Goal: Use online tool/utility: Utilize a website feature to perform a specific function

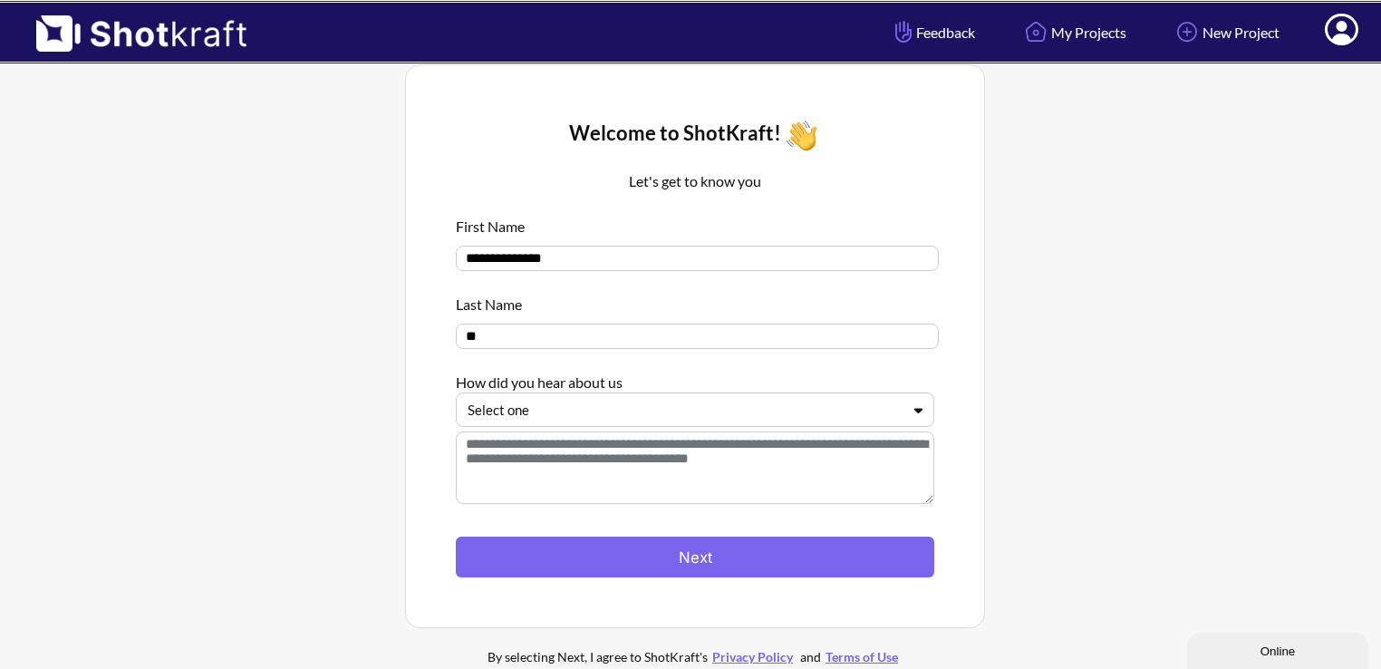
click at [568, 414] on div at bounding box center [684, 410] width 433 height 21
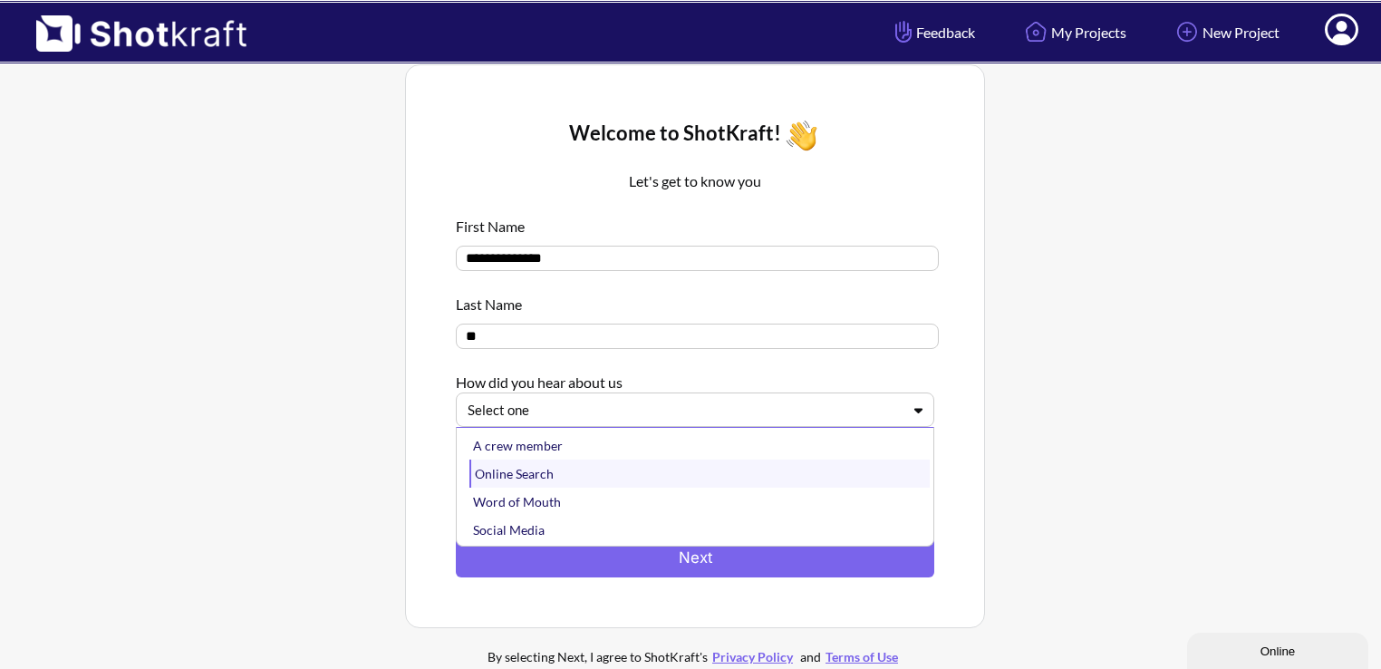
click at [547, 468] on div "Online Search" at bounding box center [699, 473] width 460 height 28
click at [560, 409] on div at bounding box center [684, 410] width 433 height 21
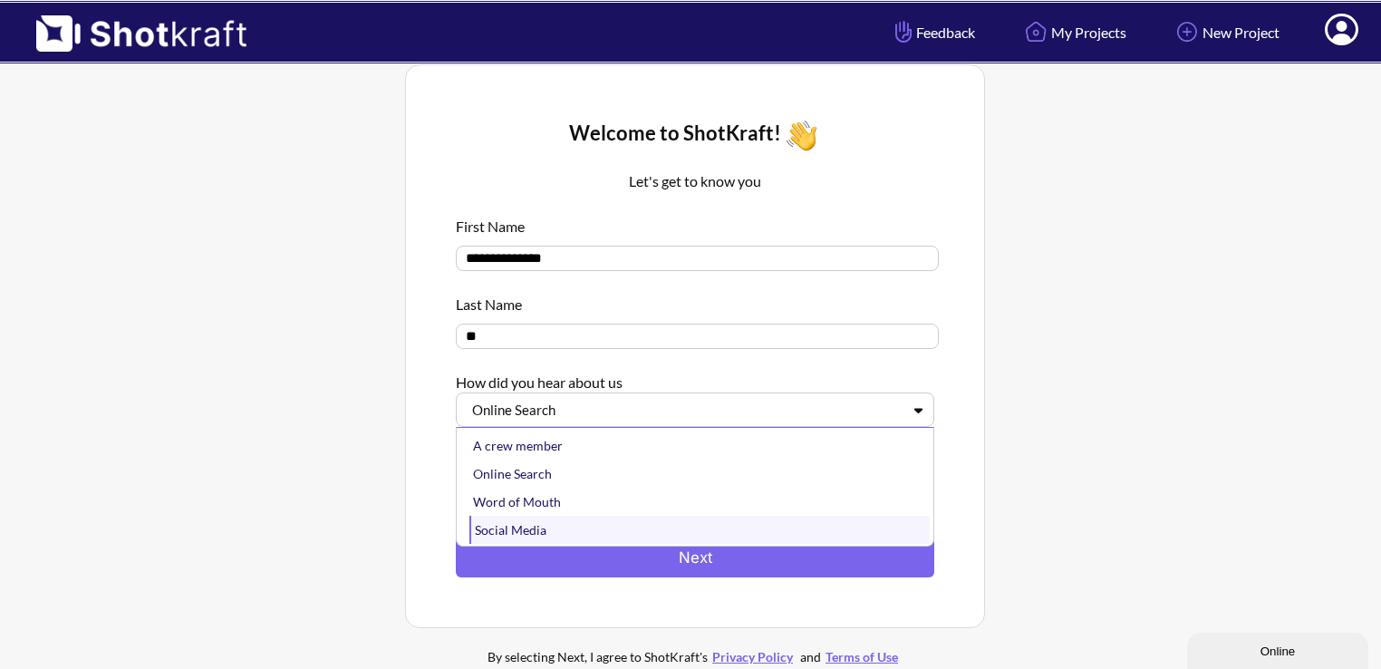
click at [522, 530] on div "Social Media" at bounding box center [699, 530] width 460 height 28
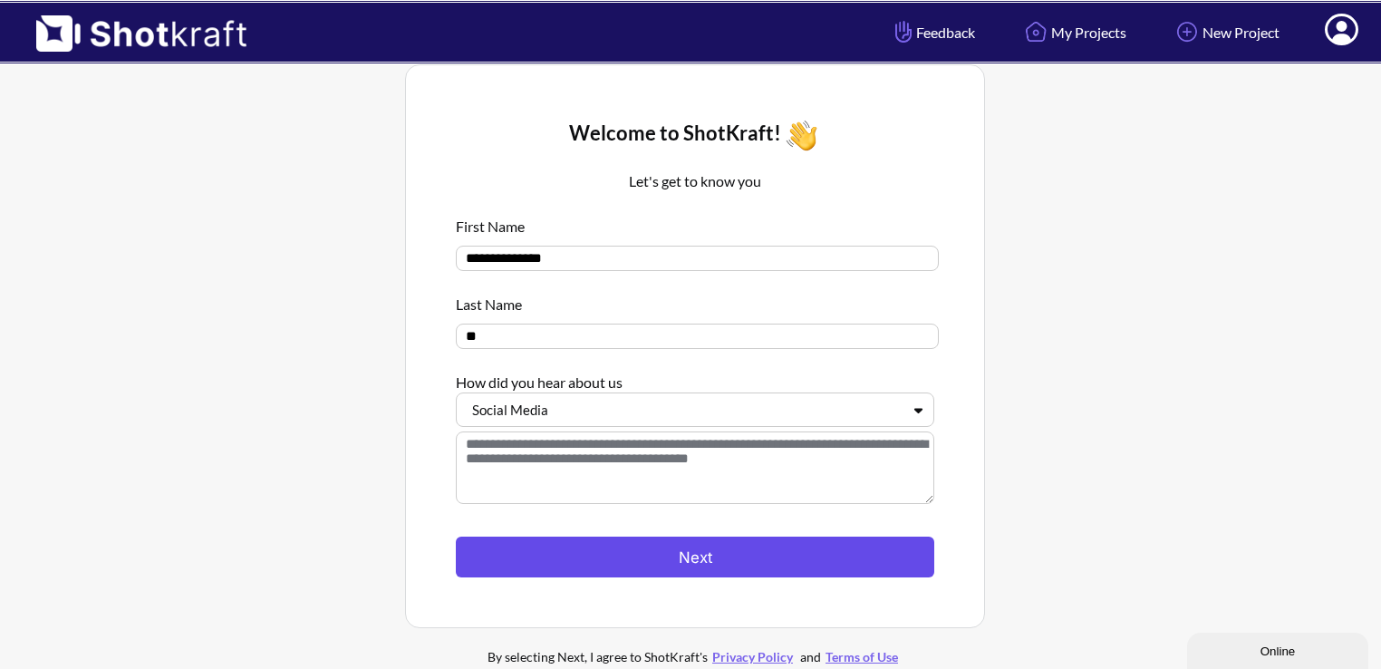
click at [634, 548] on button "Next" at bounding box center [695, 556] width 478 height 41
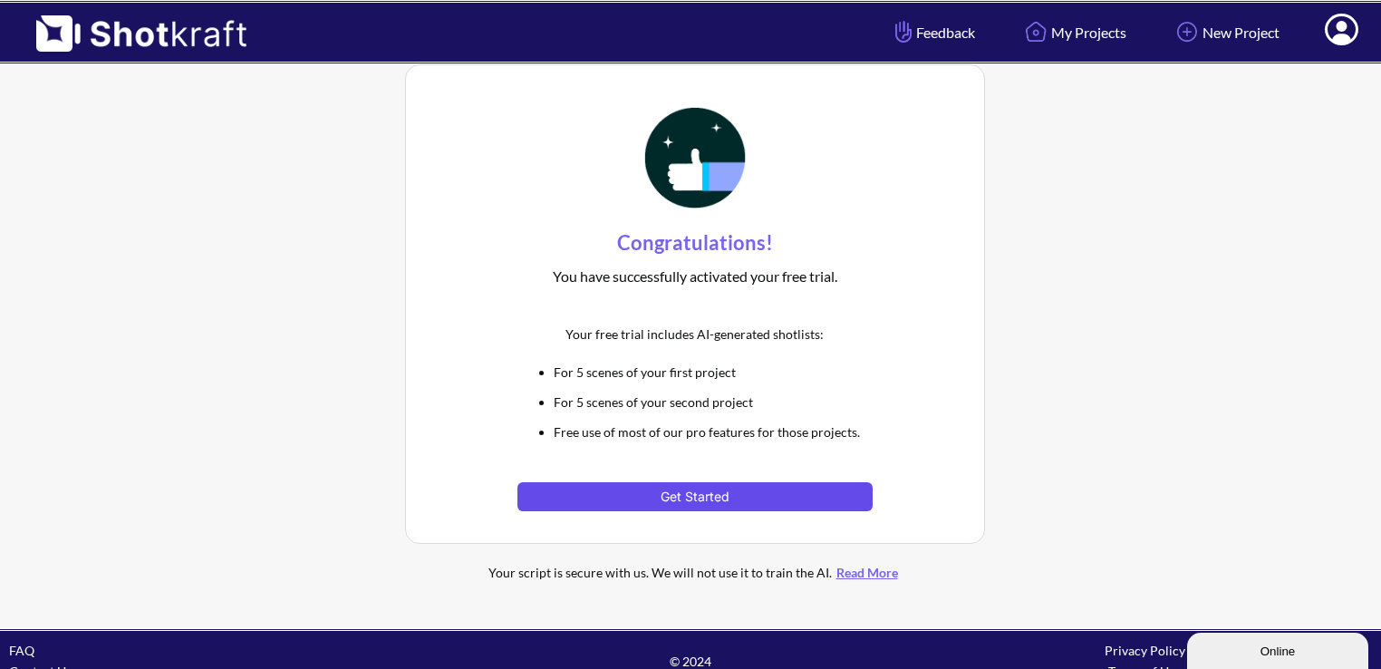
click at [703, 496] on button "Get Started" at bounding box center [694, 496] width 354 height 29
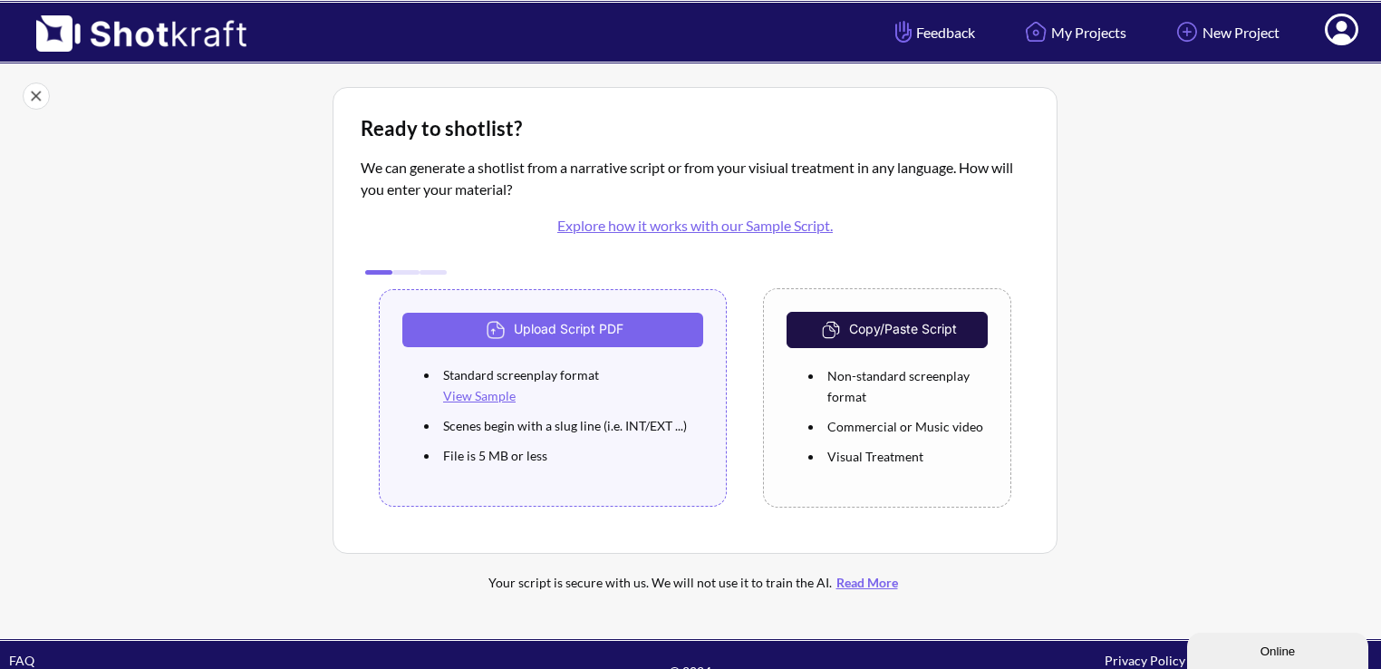
click at [495, 393] on link "View Sample" at bounding box center [479, 395] width 72 height 15
click at [928, 329] on button "Copy/Paste Script" at bounding box center [886, 330] width 201 height 36
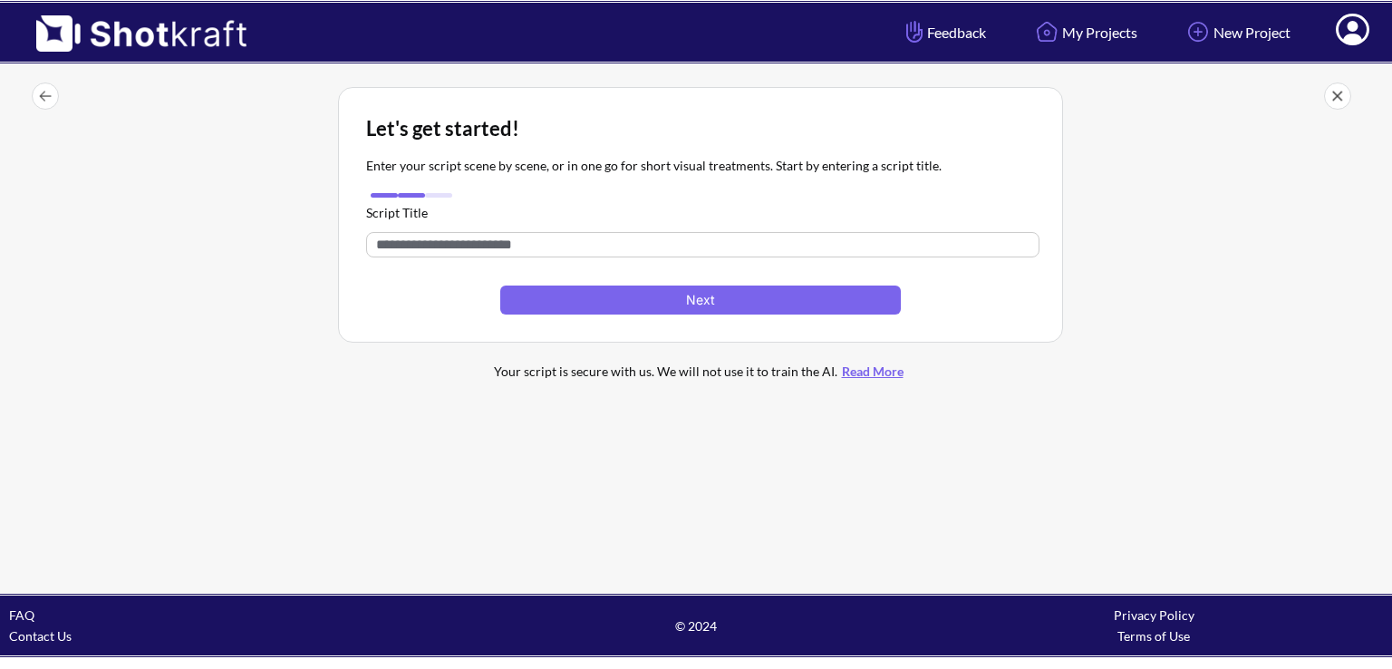
click at [612, 244] on input "text" at bounding box center [702, 244] width 673 height 25
click at [409, 197] on div at bounding box center [411, 195] width 91 height 14
click at [51, 98] on img at bounding box center [45, 95] width 27 height 27
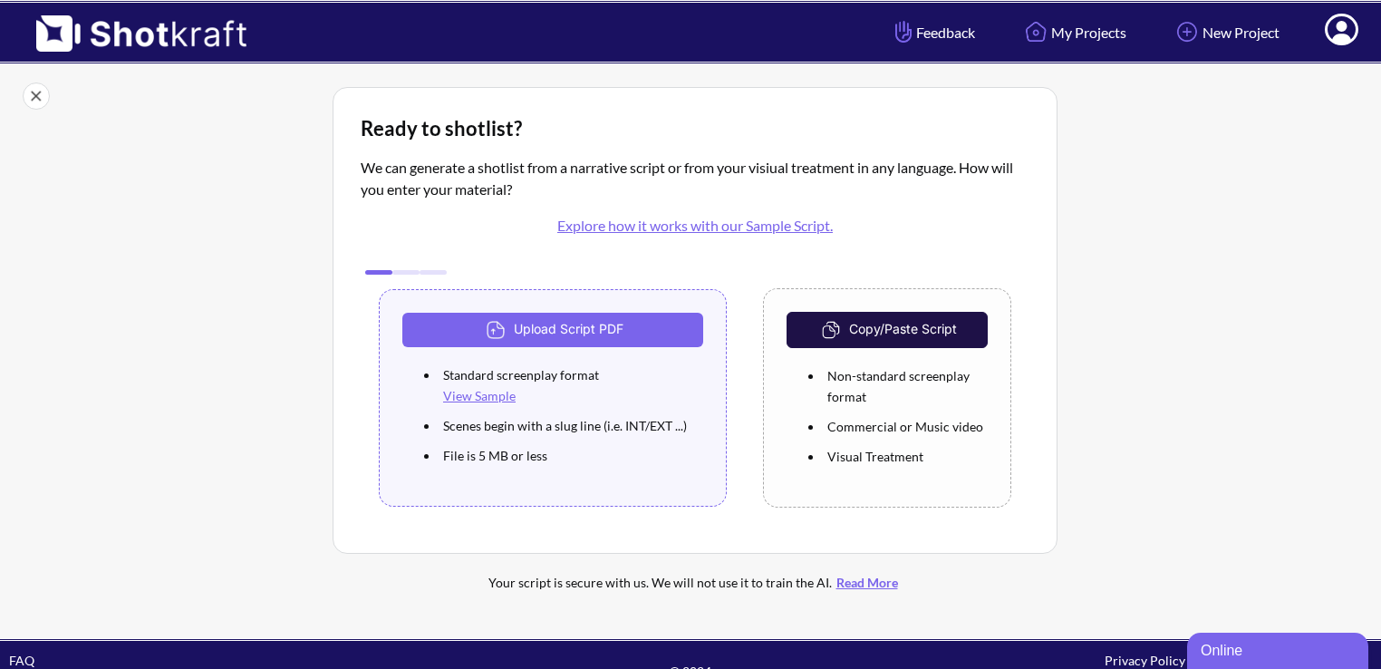
click at [874, 325] on button "Copy/Paste Script" at bounding box center [886, 330] width 201 height 36
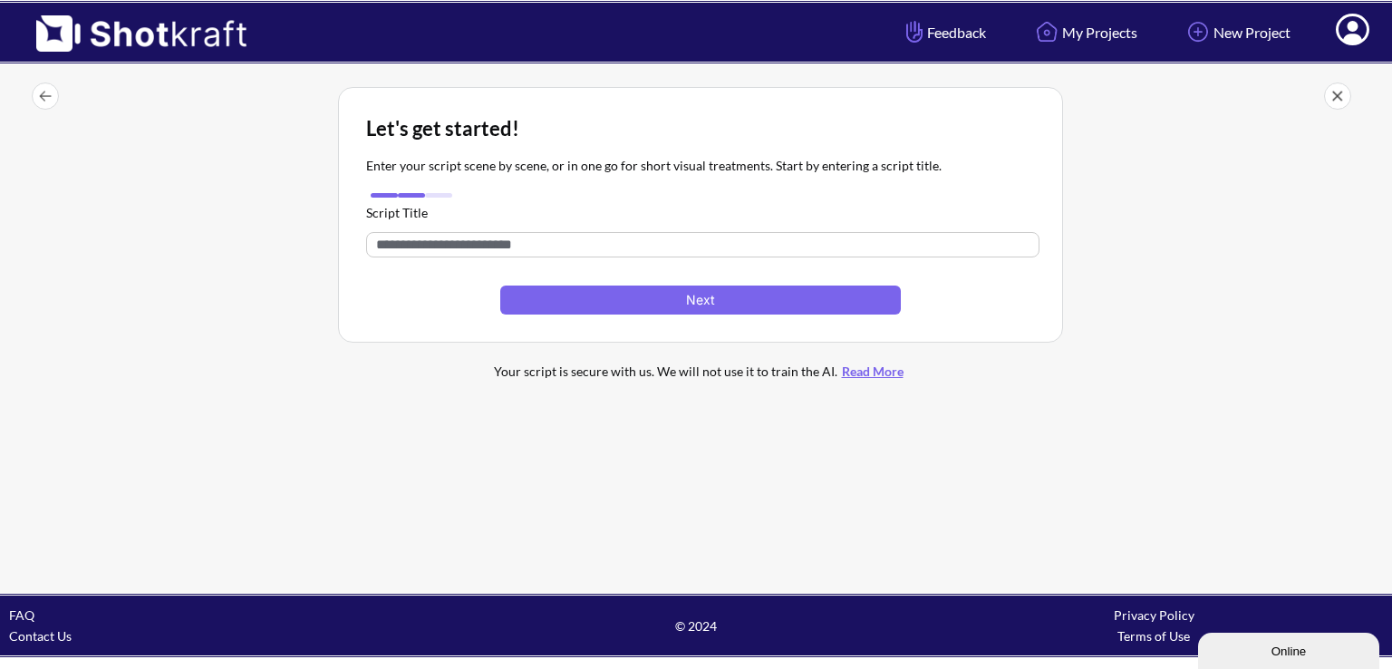
click at [648, 244] on input "text" at bounding box center [702, 244] width 673 height 25
paste input "**********"
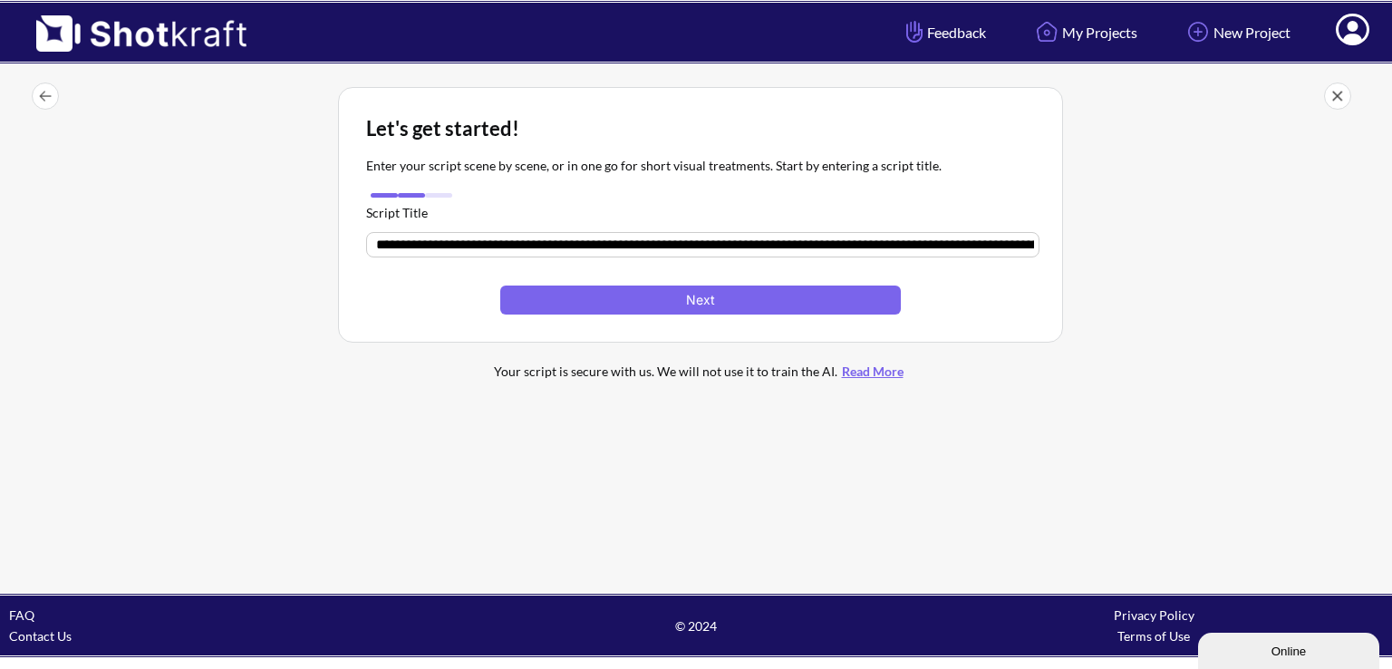
scroll to position [0, 17360]
type input "**********"
click at [573, 304] on button "Next" at bounding box center [700, 301] width 400 height 29
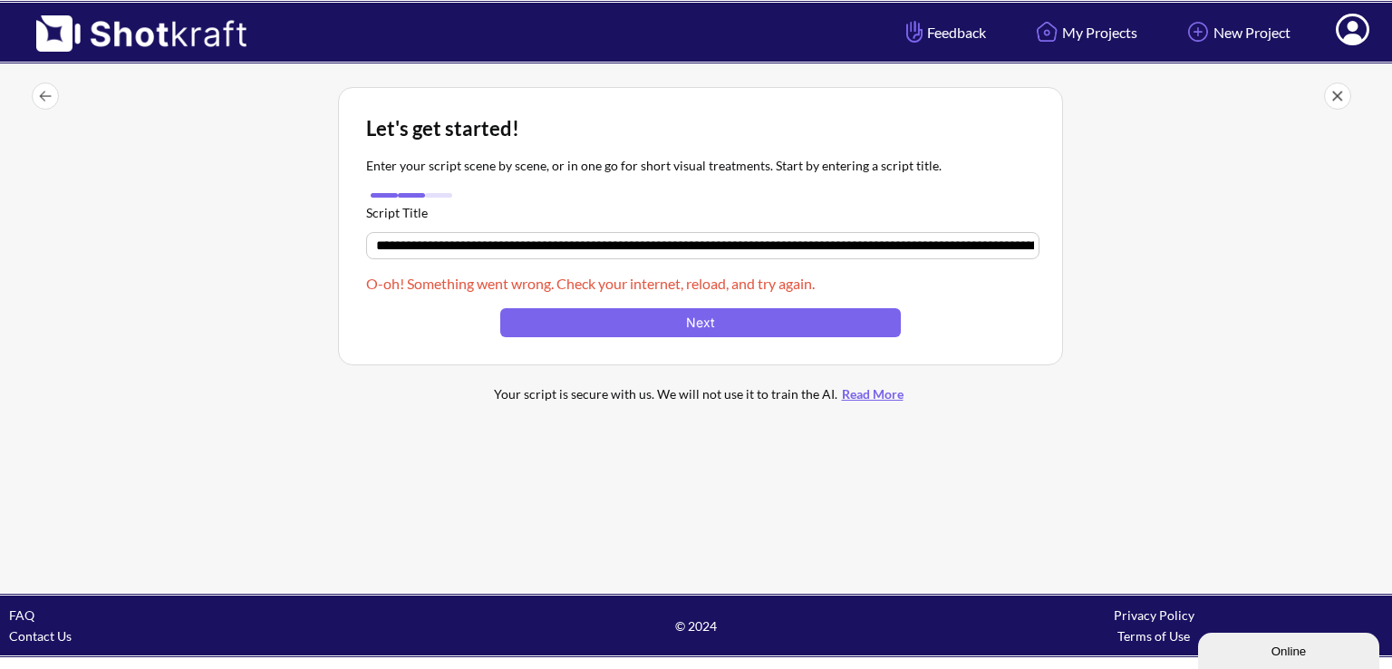
click at [605, 245] on input "text" at bounding box center [702, 245] width 673 height 27
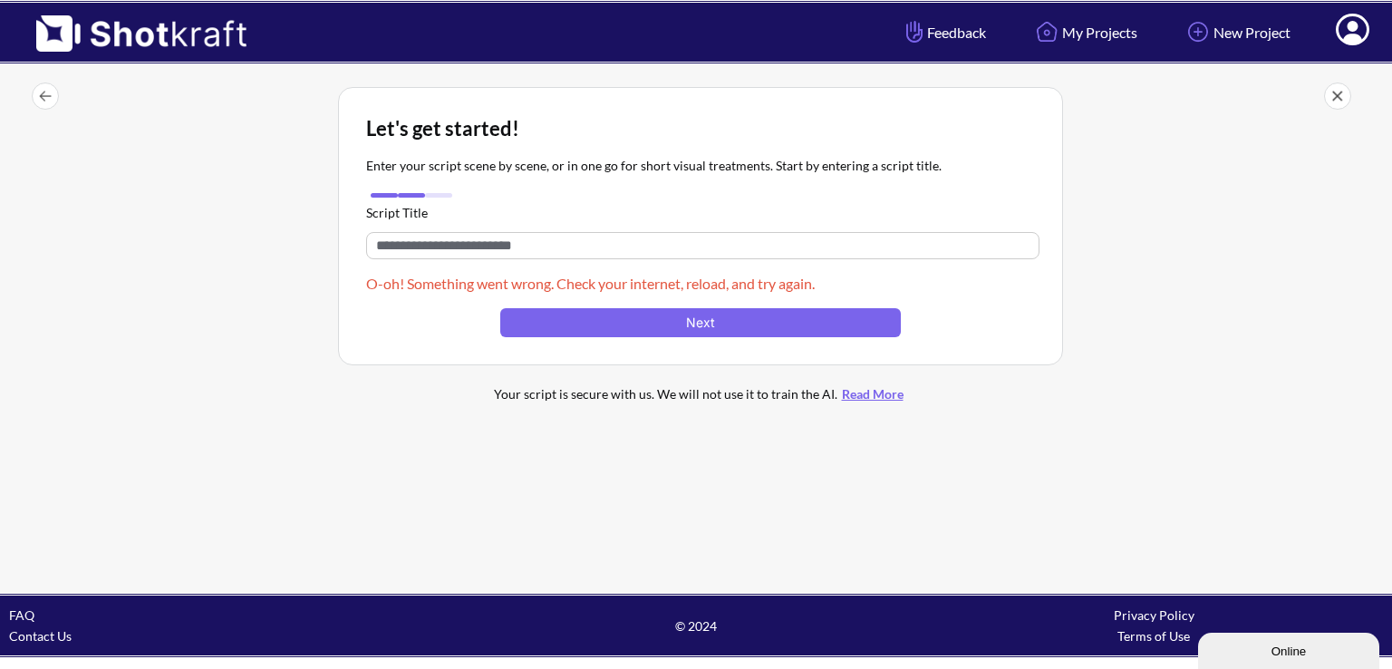
click at [43, 89] on img at bounding box center [45, 95] width 27 height 27
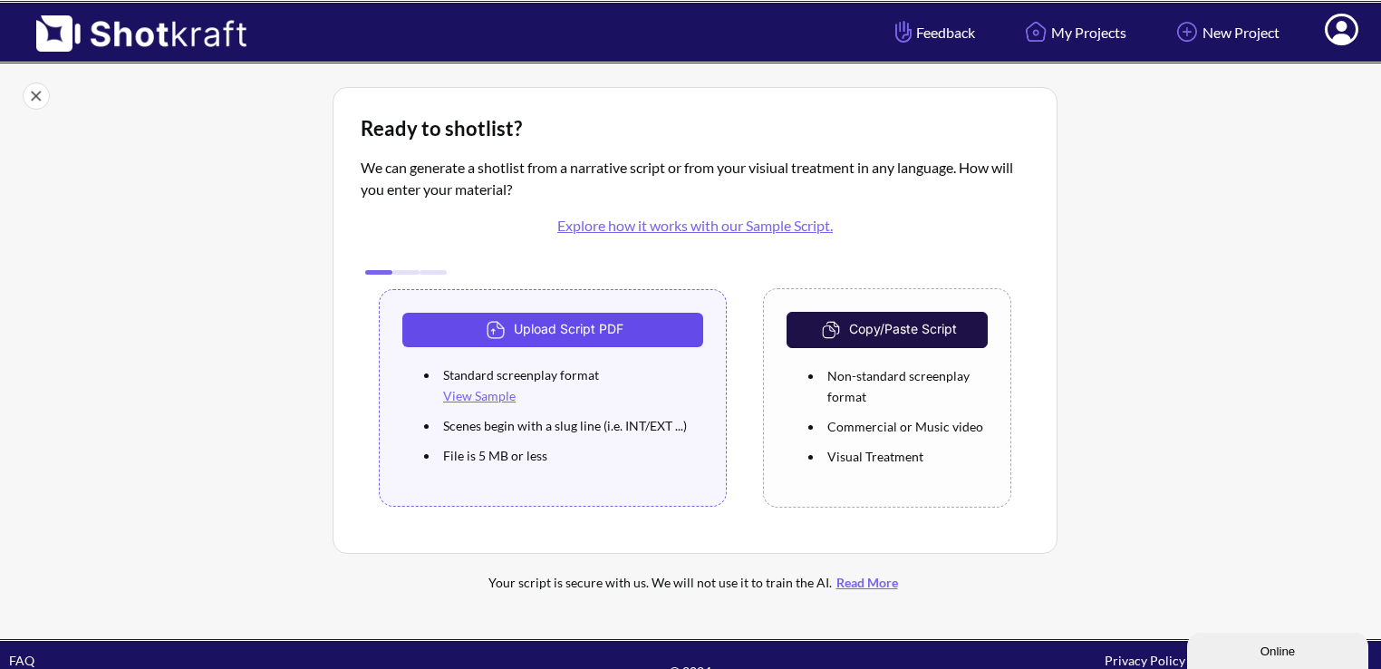
click at [525, 331] on button "Upload Script PDF" at bounding box center [552, 330] width 301 height 34
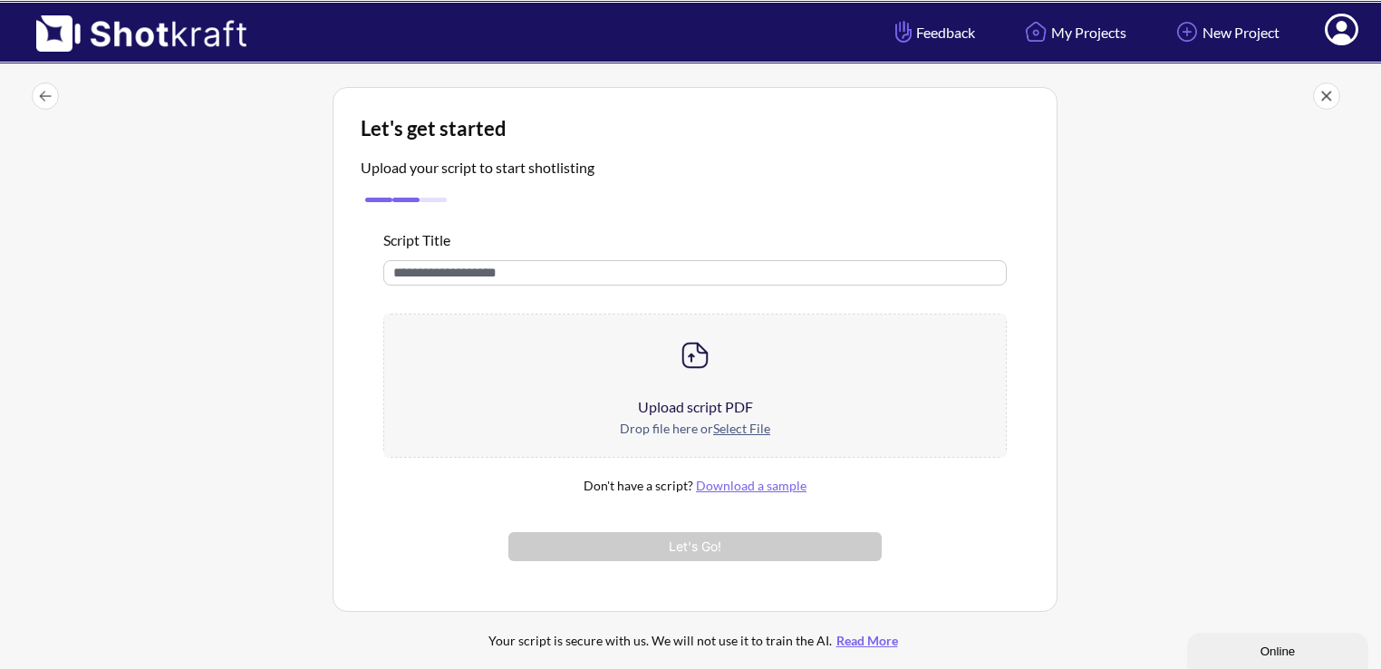
click at [699, 362] on img at bounding box center [695, 355] width 36 height 36
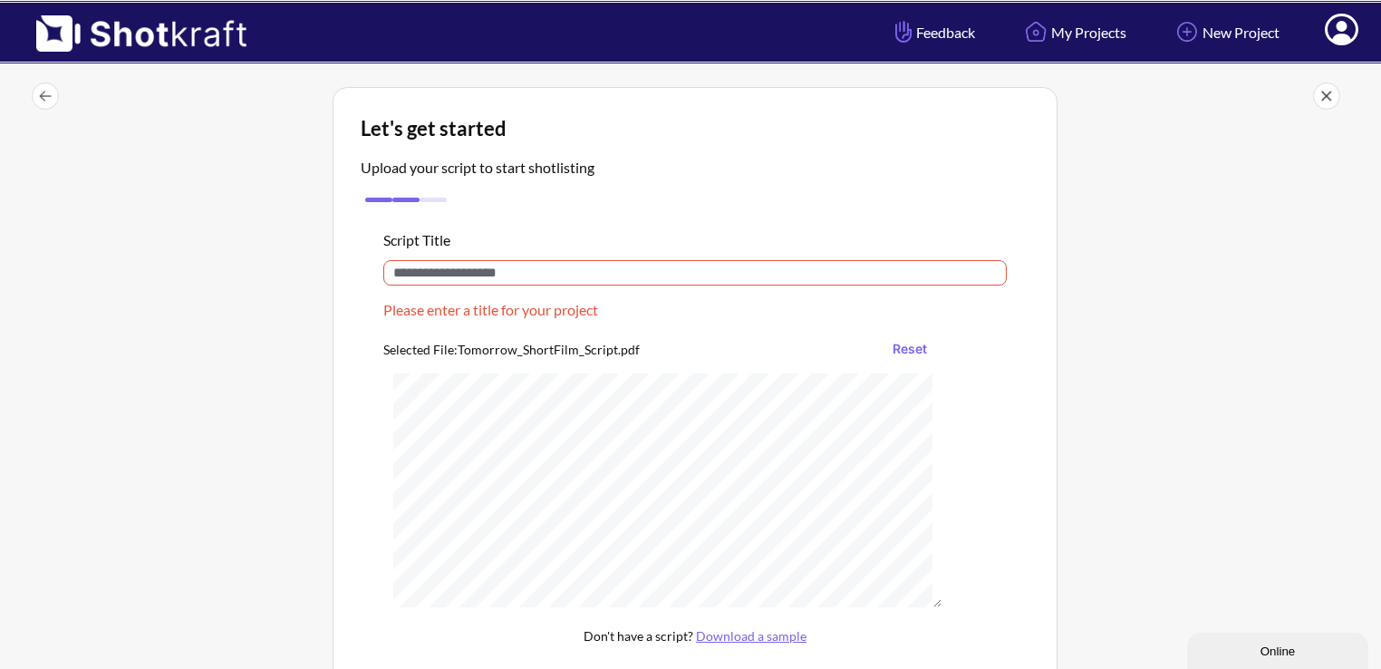
click at [566, 273] on input "text" at bounding box center [694, 272] width 623 height 25
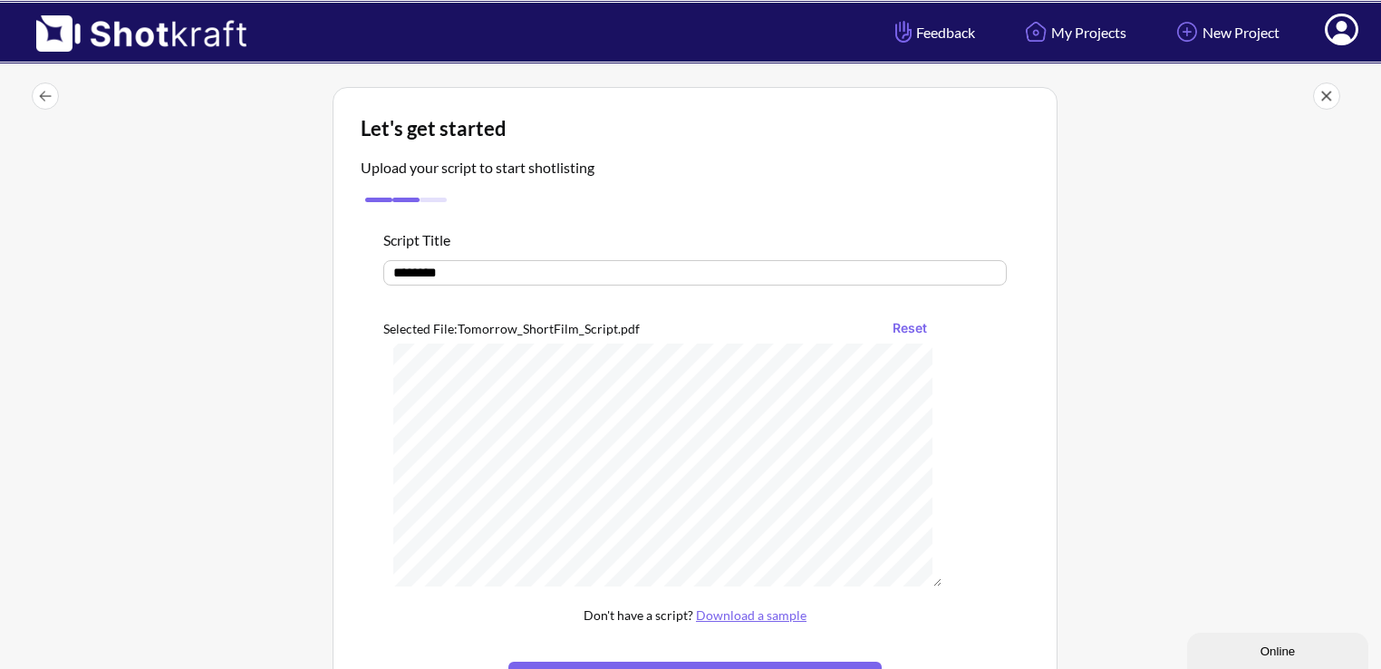
scroll to position [91, 0]
type input "********"
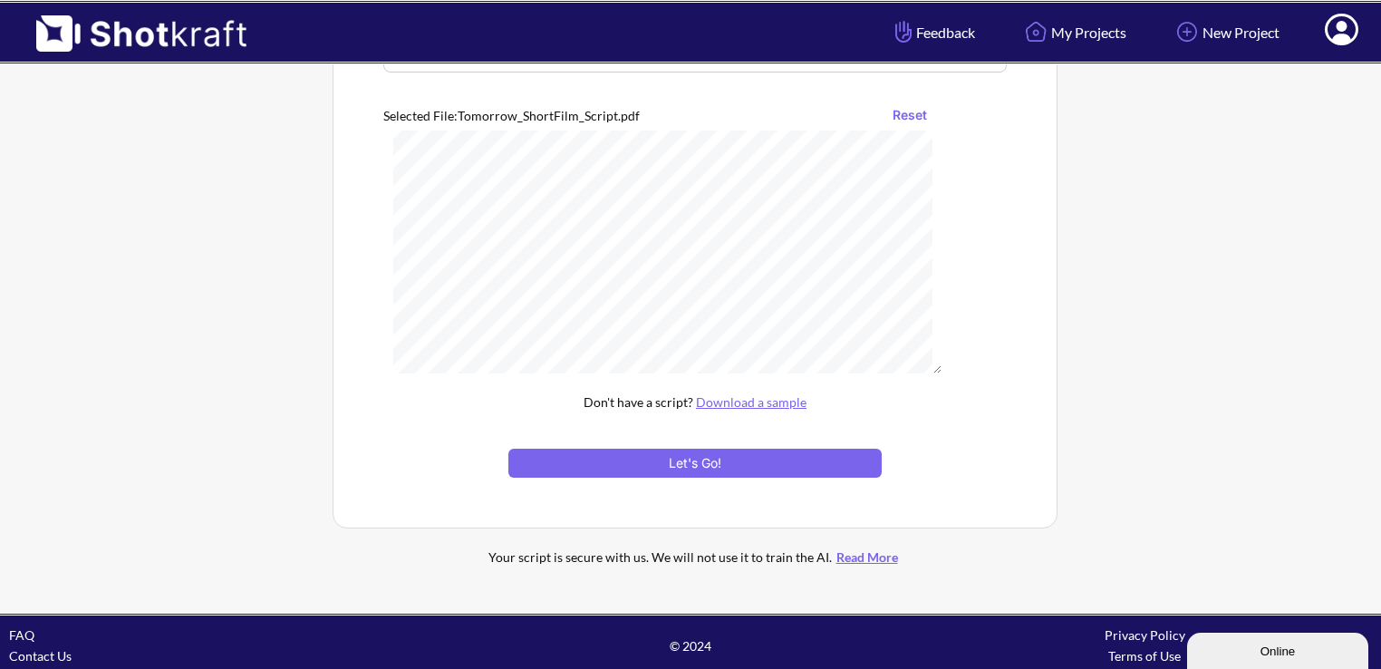
scroll to position [221, 0]
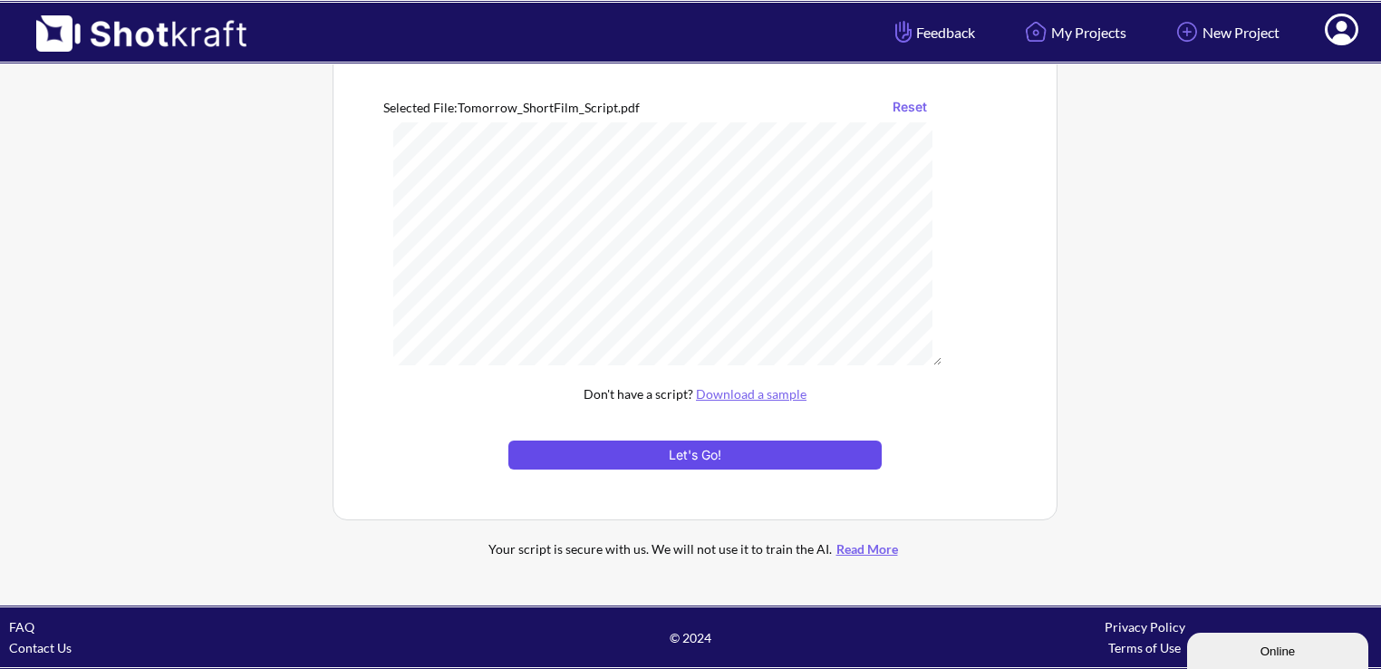
click at [776, 448] on button "Let's Go!" at bounding box center [694, 454] width 373 height 29
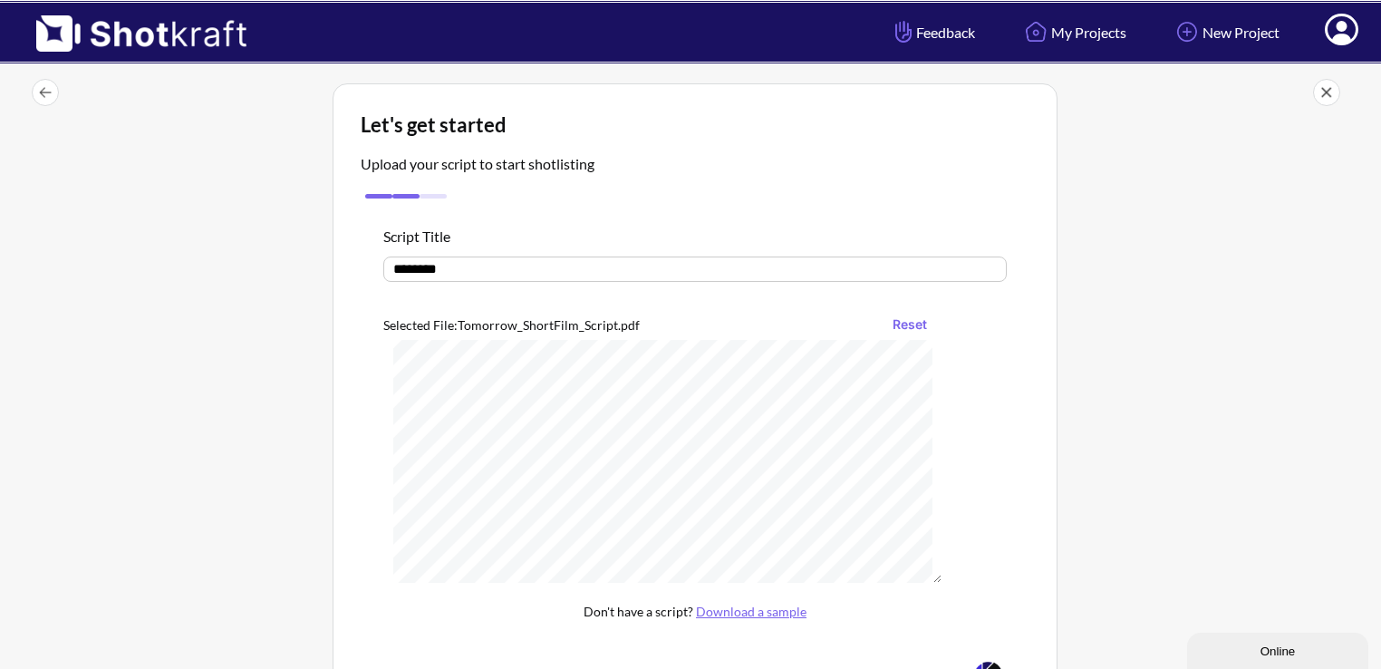
scroll to position [0, 0]
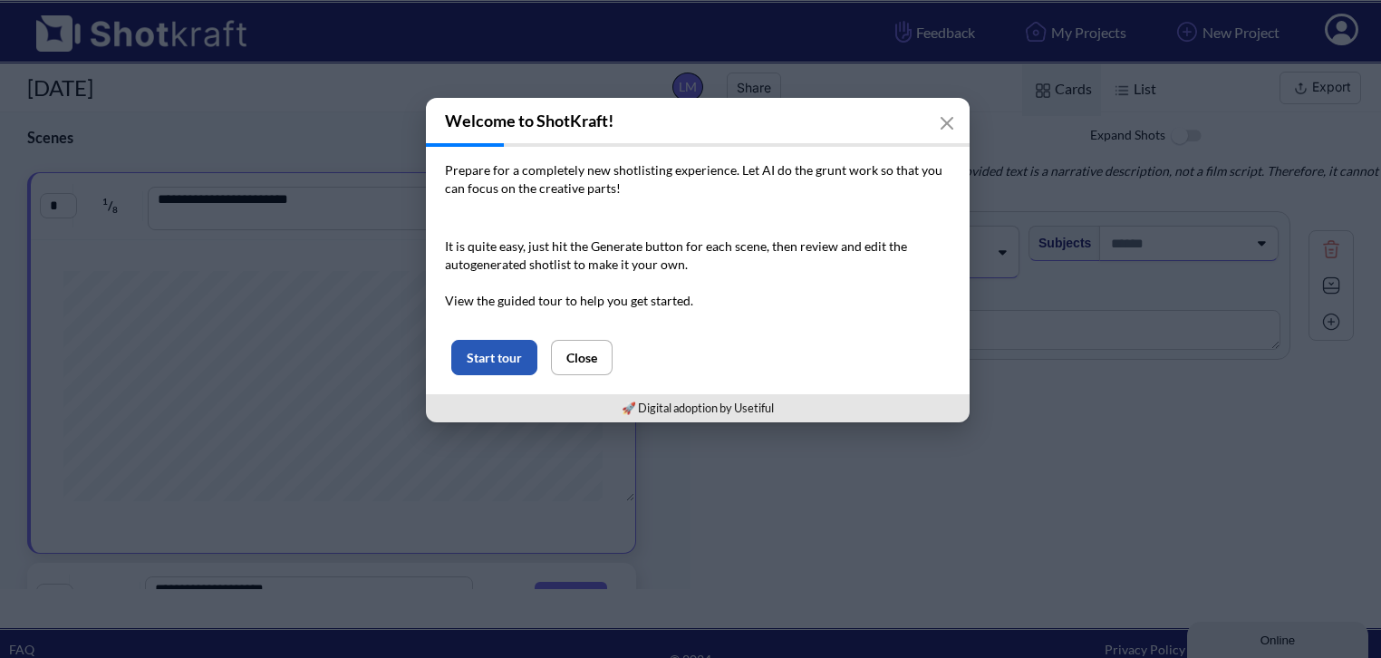
click at [503, 368] on button "Start tour" at bounding box center [494, 357] width 86 height 35
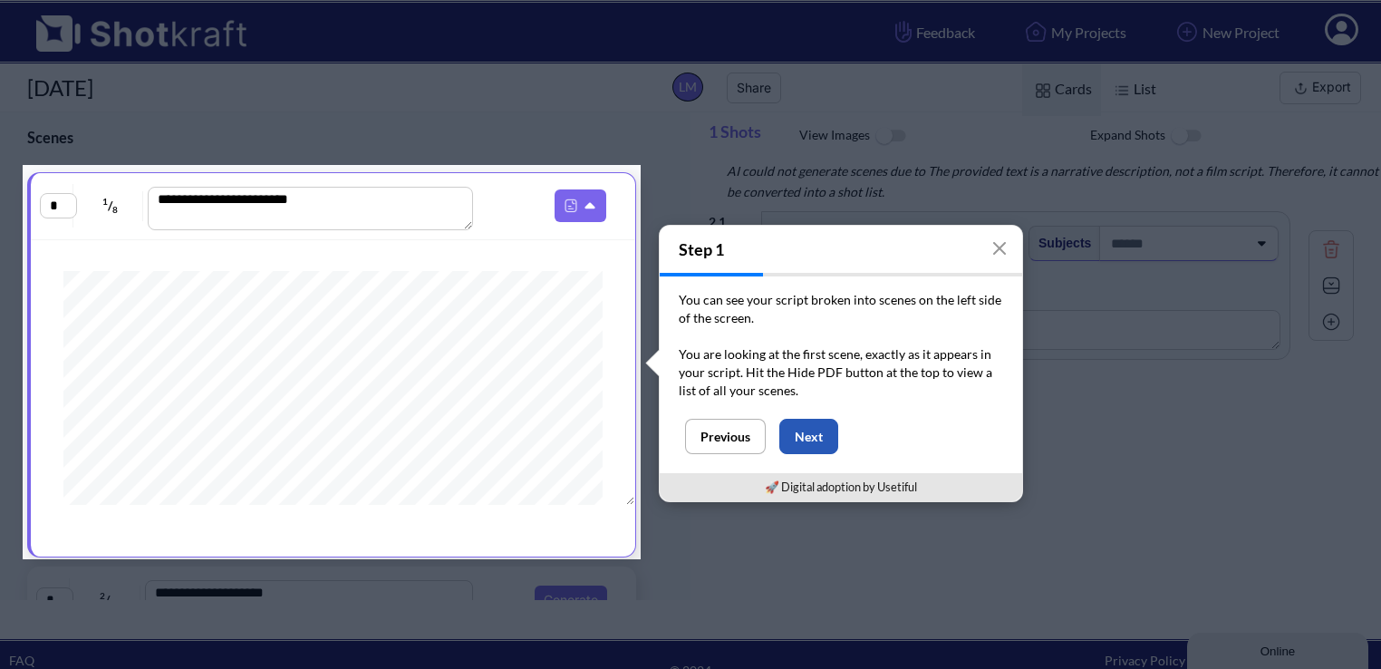
click at [822, 432] on button "Next" at bounding box center [808, 436] width 59 height 35
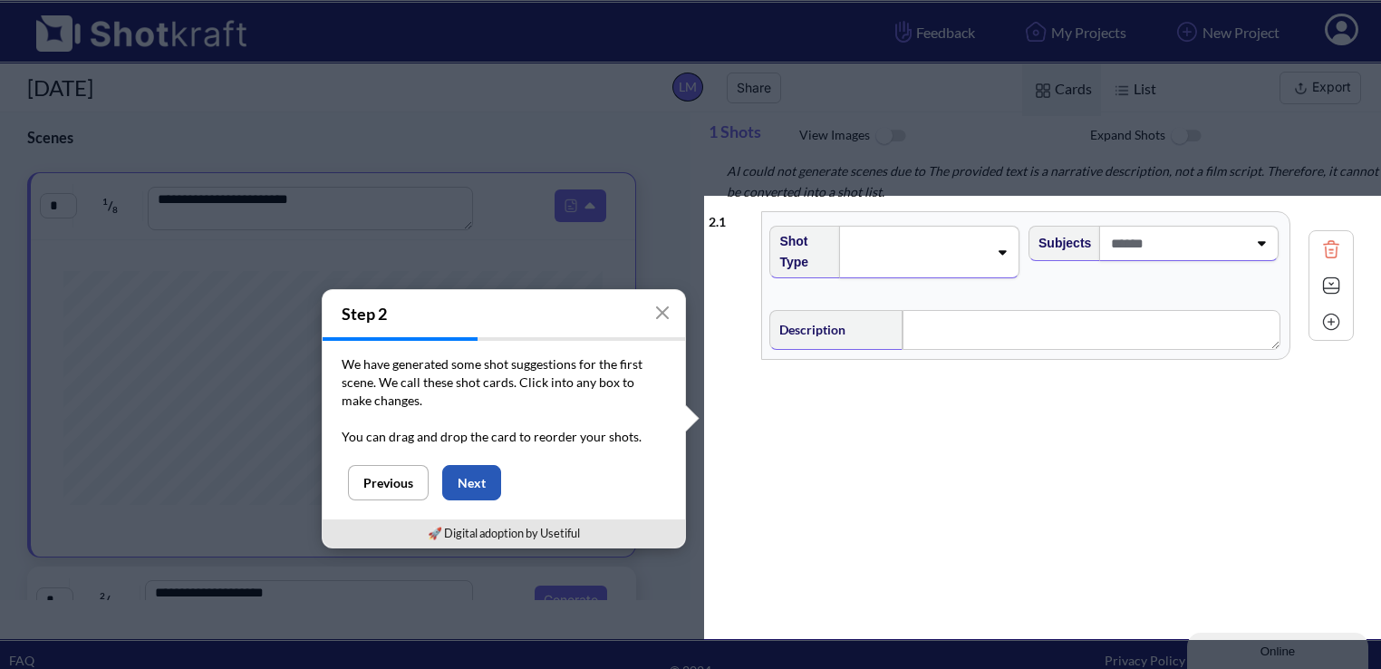
click at [460, 487] on button "Next" at bounding box center [471, 482] width 59 height 35
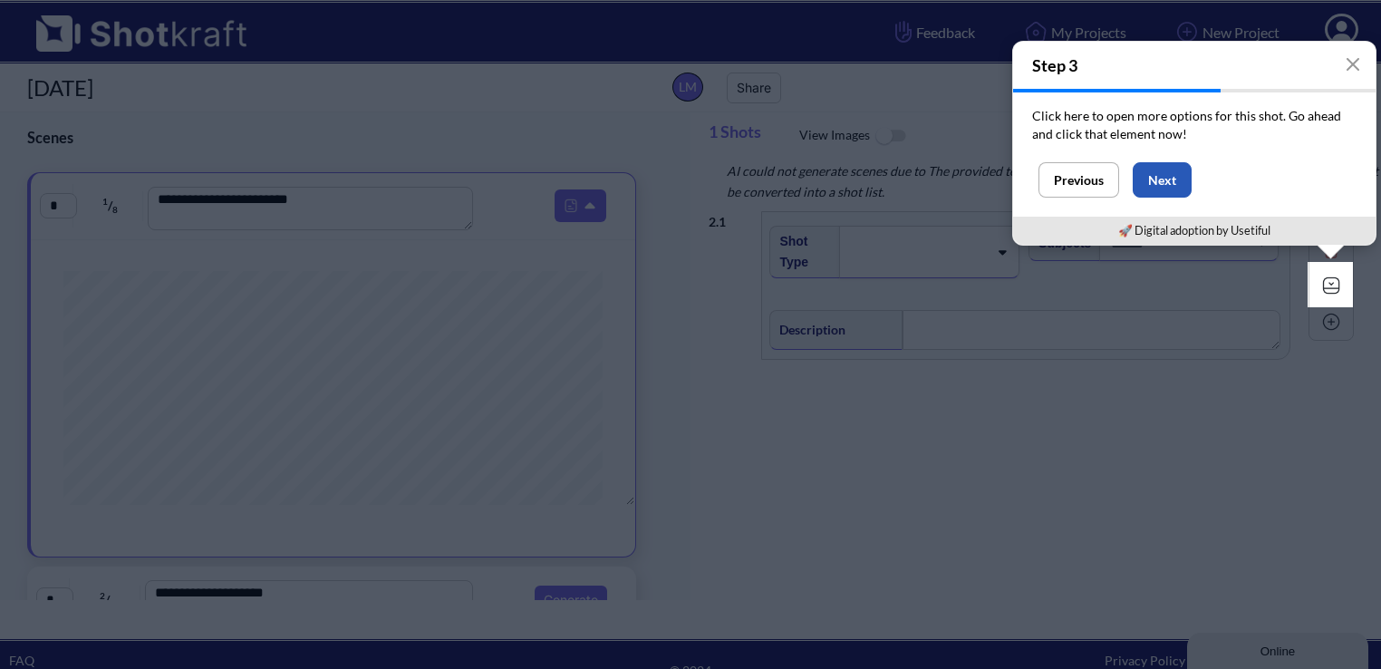
click at [1160, 179] on button "Next" at bounding box center [1162, 179] width 59 height 35
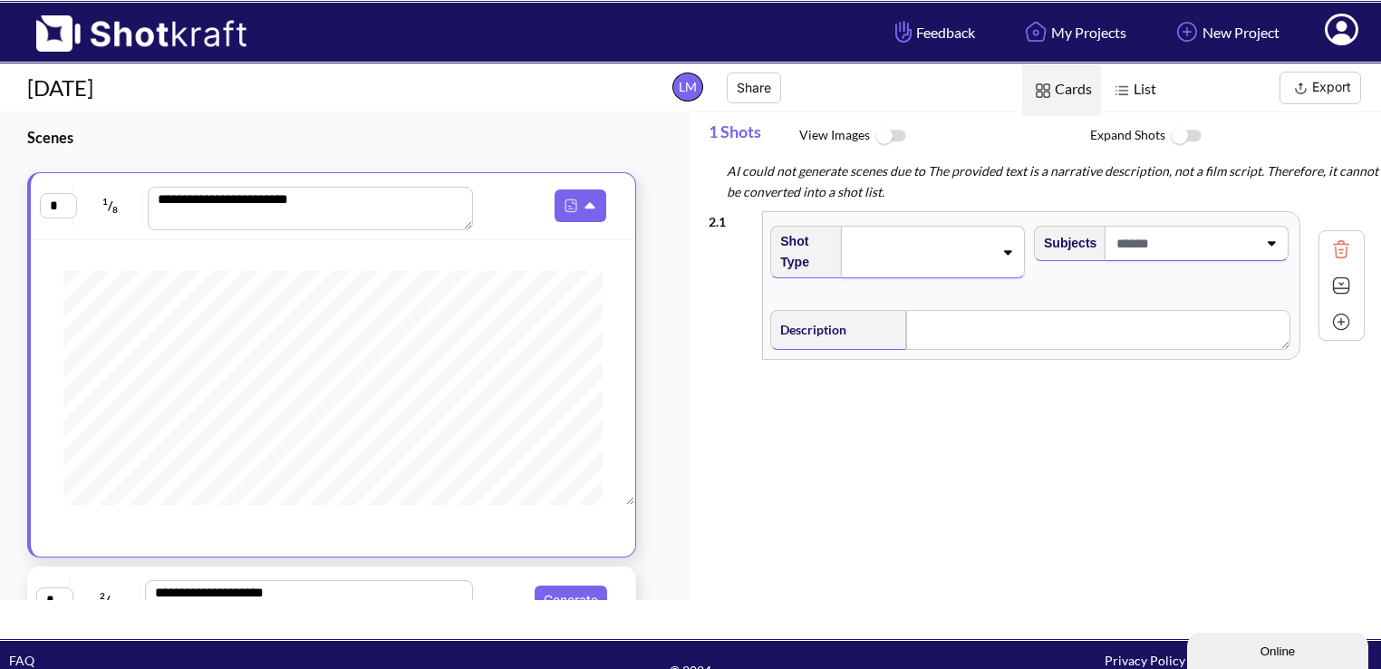
click at [878, 262] on span at bounding box center [920, 251] width 145 height 25
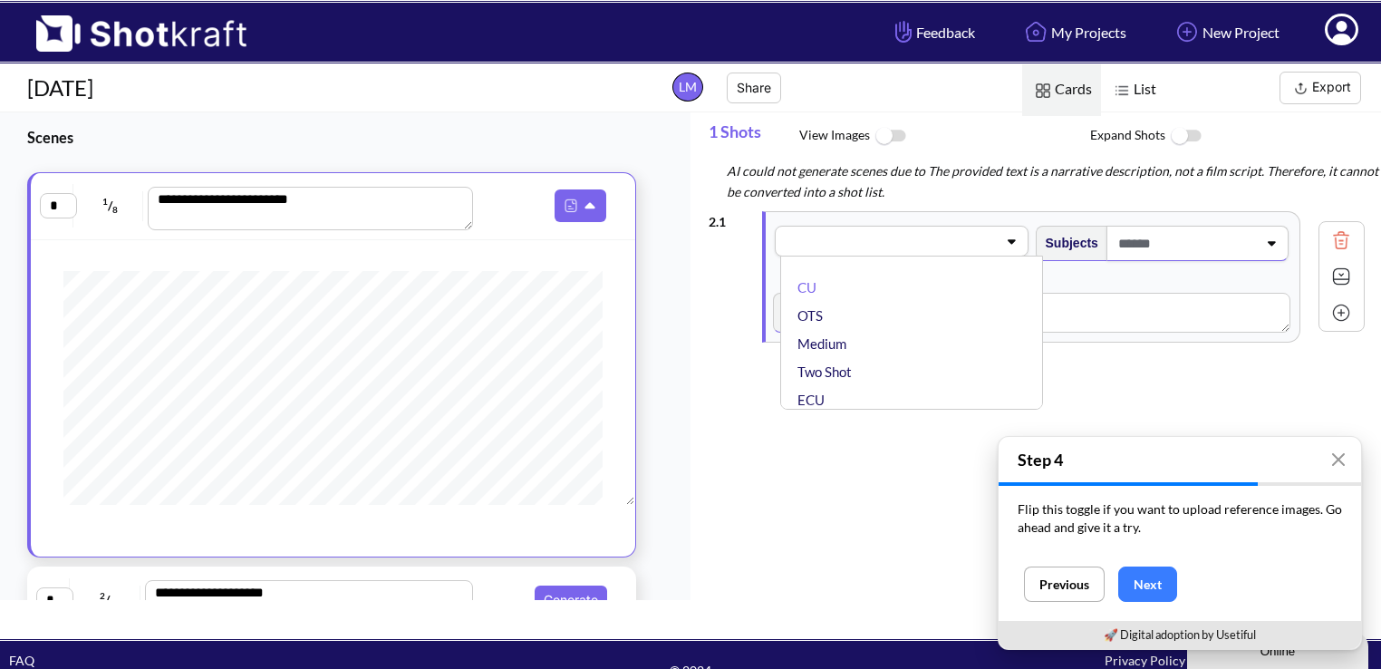
drag, startPoint x: 770, startPoint y: 523, endPoint x: 748, endPoint y: 521, distance: 21.8
click at [769, 524] on div "2 . 1 Shot Type CU OTS Medium Two Shot ECU Wide Master shot Cowboy Insert POV F…" at bounding box center [1045, 420] width 672 height 436
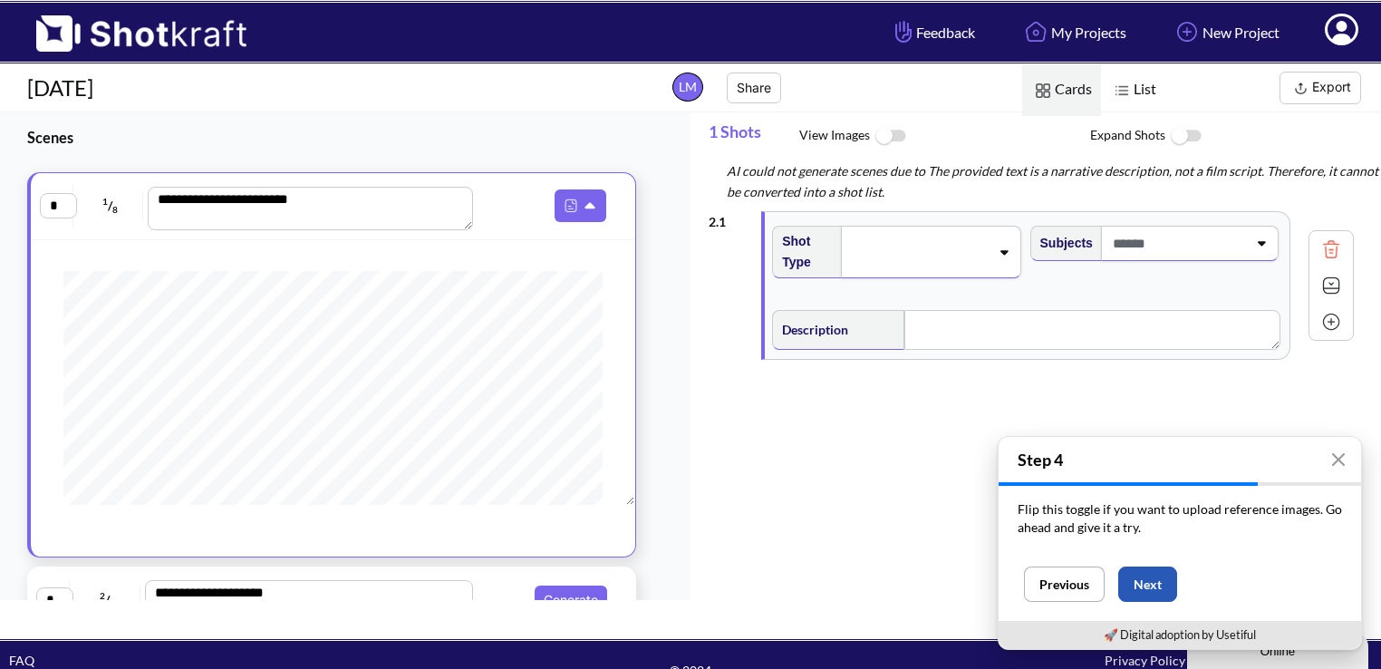
click at [1152, 581] on button "Next" at bounding box center [1147, 583] width 59 height 35
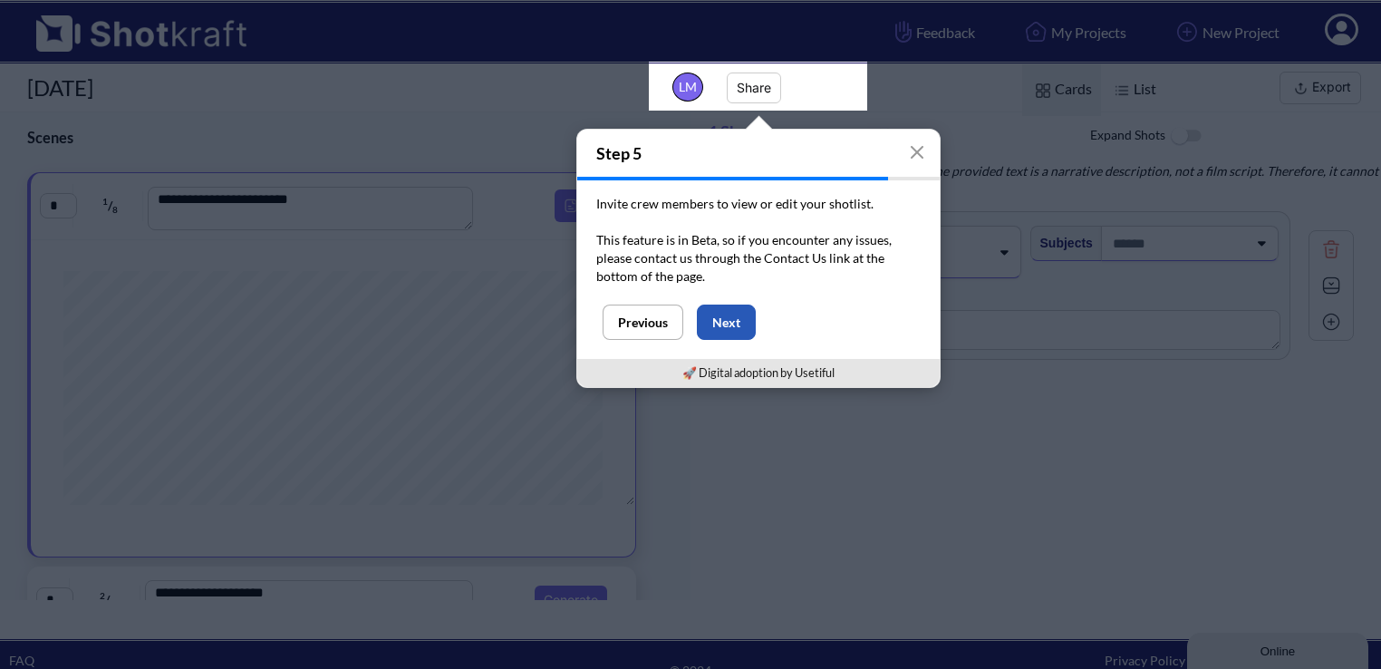
click at [733, 317] on button "Next" at bounding box center [726, 321] width 59 height 35
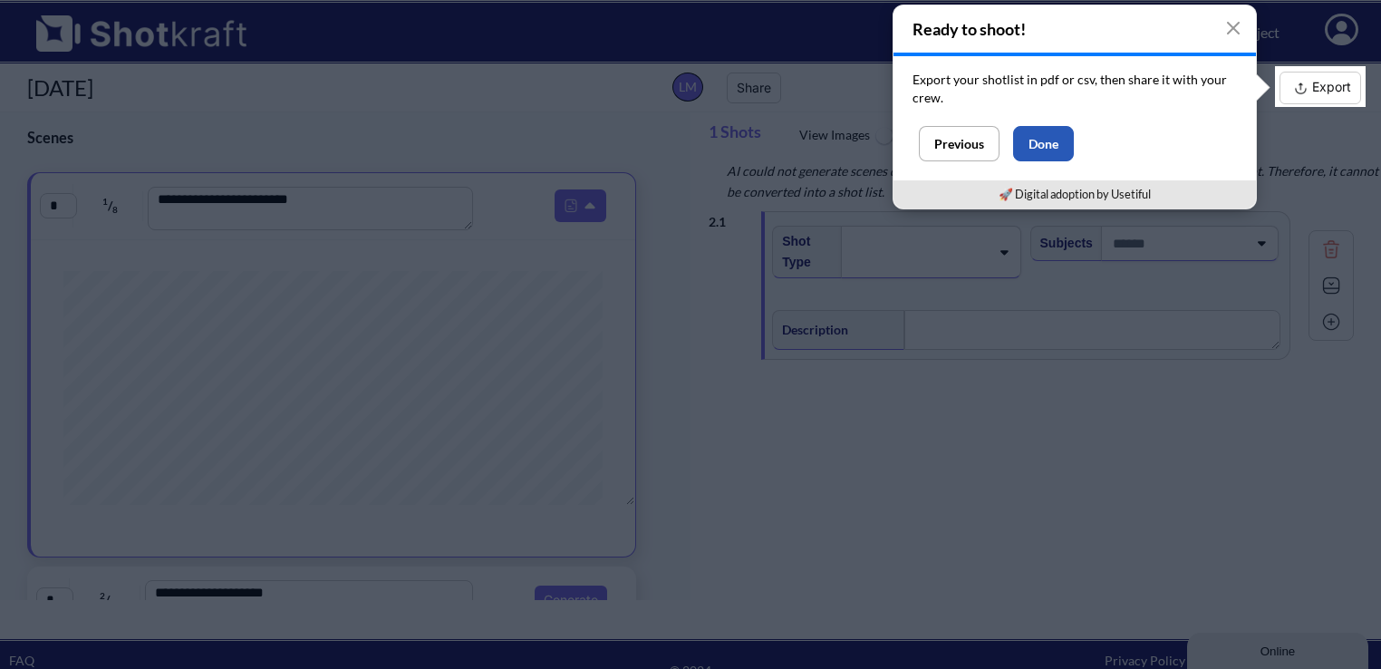
click at [1059, 143] on button "Done" at bounding box center [1043, 143] width 61 height 35
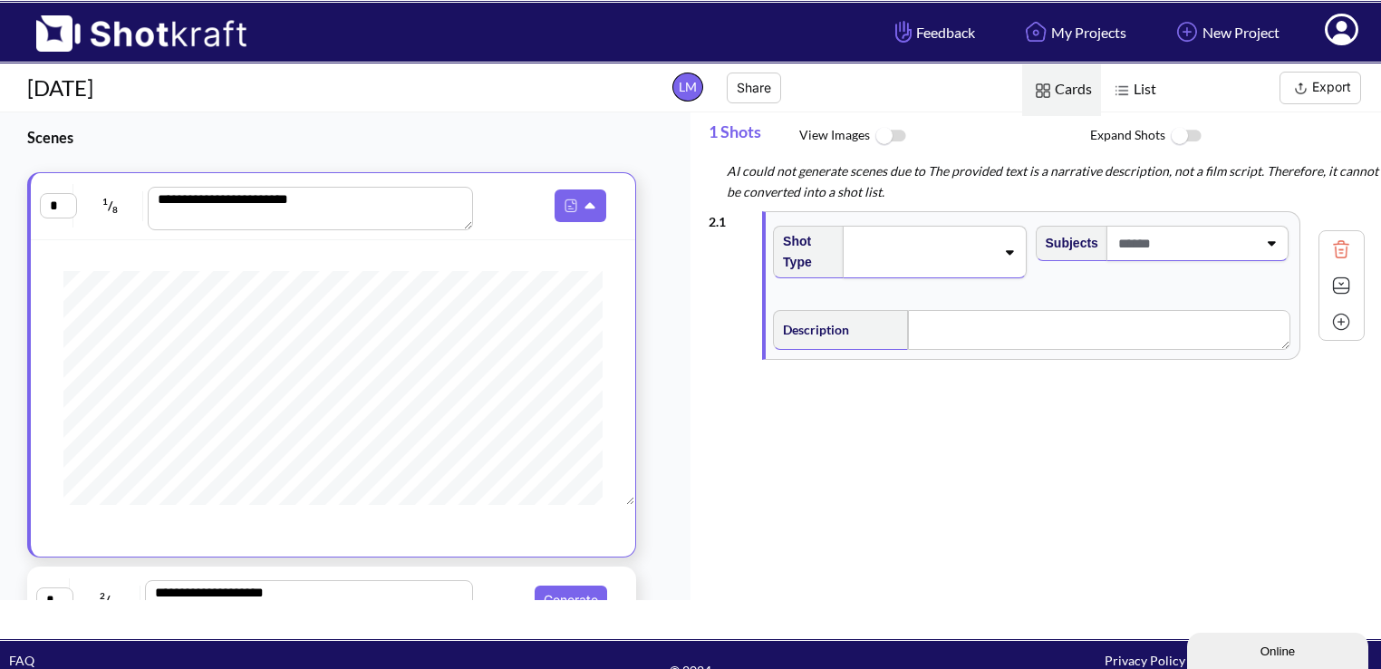
click at [1156, 243] on span at bounding box center [1185, 243] width 143 height 30
click at [910, 252] on span at bounding box center [922, 251] width 144 height 25
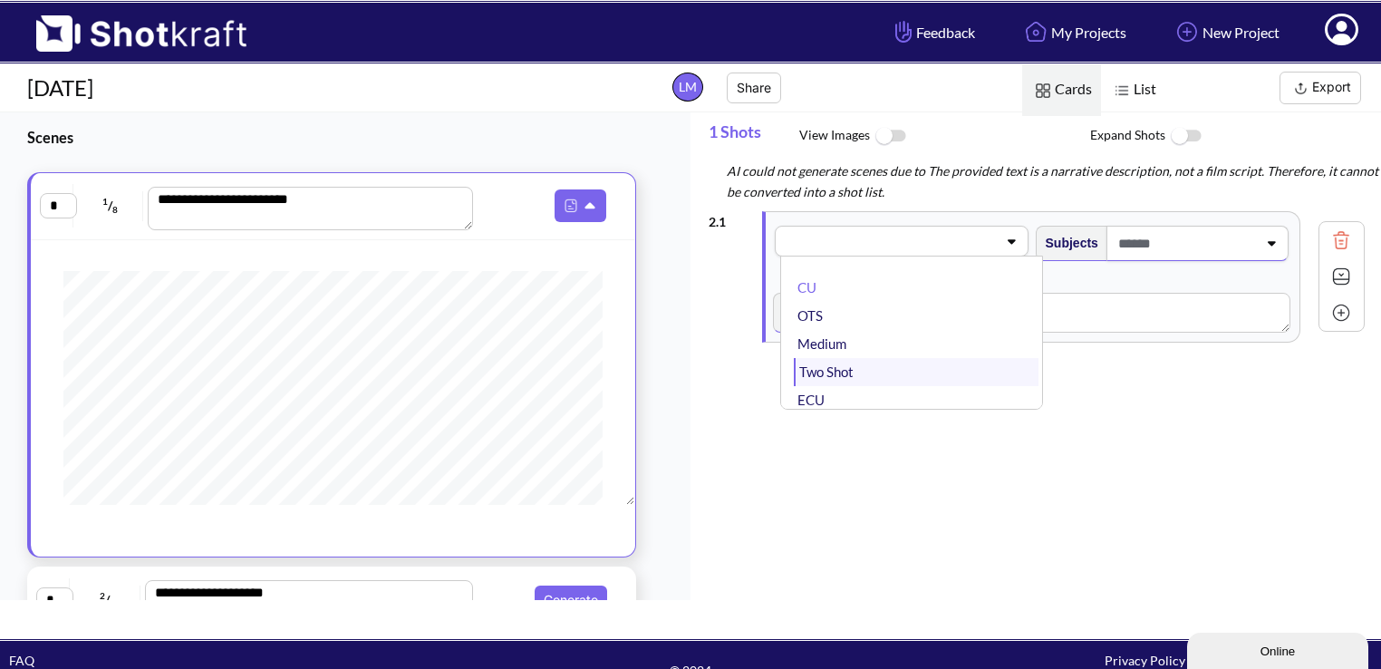
click at [863, 373] on li "Two Shot" at bounding box center [916, 372] width 244 height 28
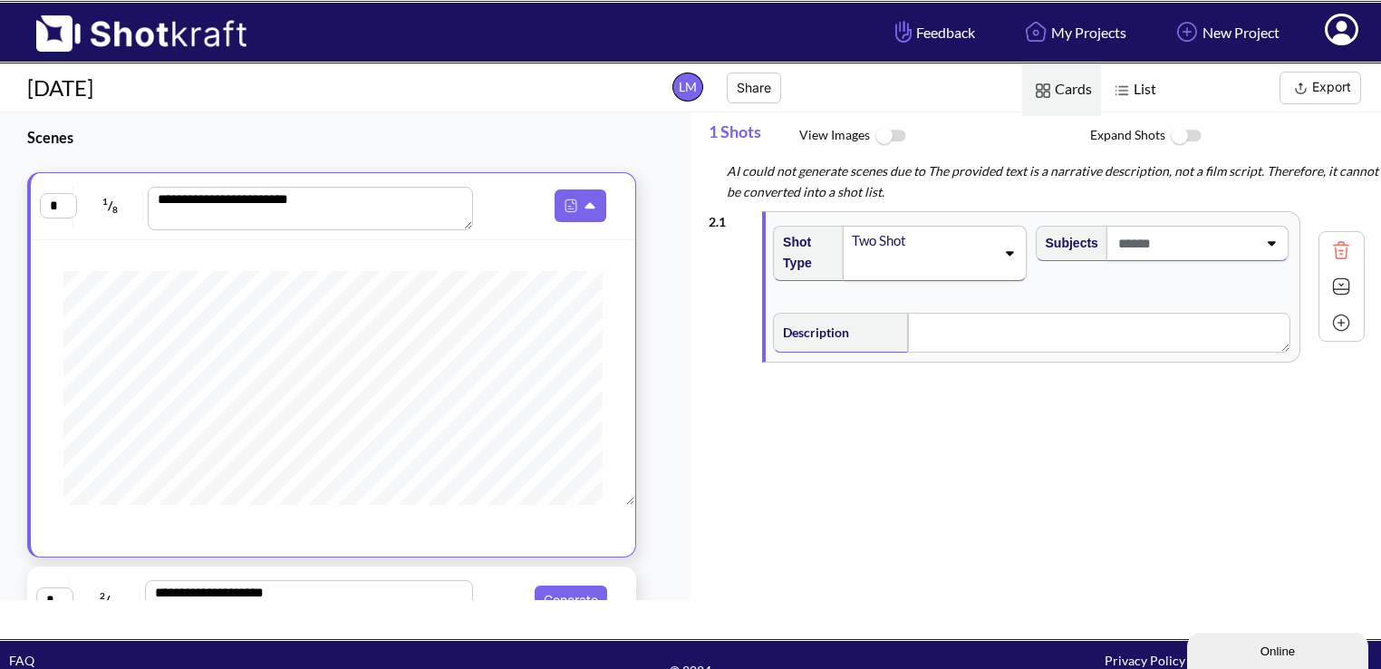
click at [1174, 245] on span at bounding box center [1185, 243] width 143 height 30
click at [1159, 294] on li "No options found" at bounding box center [1178, 292] width 244 height 28
click at [1336, 285] on img at bounding box center [1340, 286] width 27 height 27
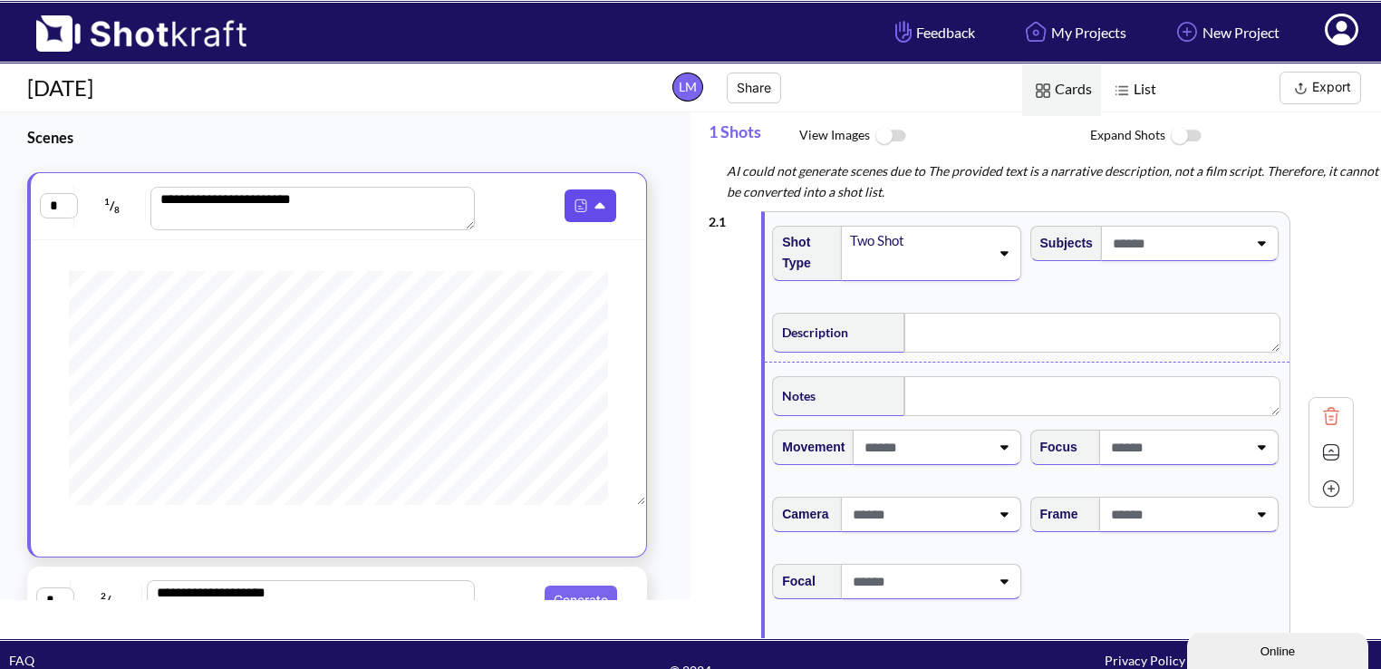
click at [580, 207] on img at bounding box center [581, 206] width 24 height 24
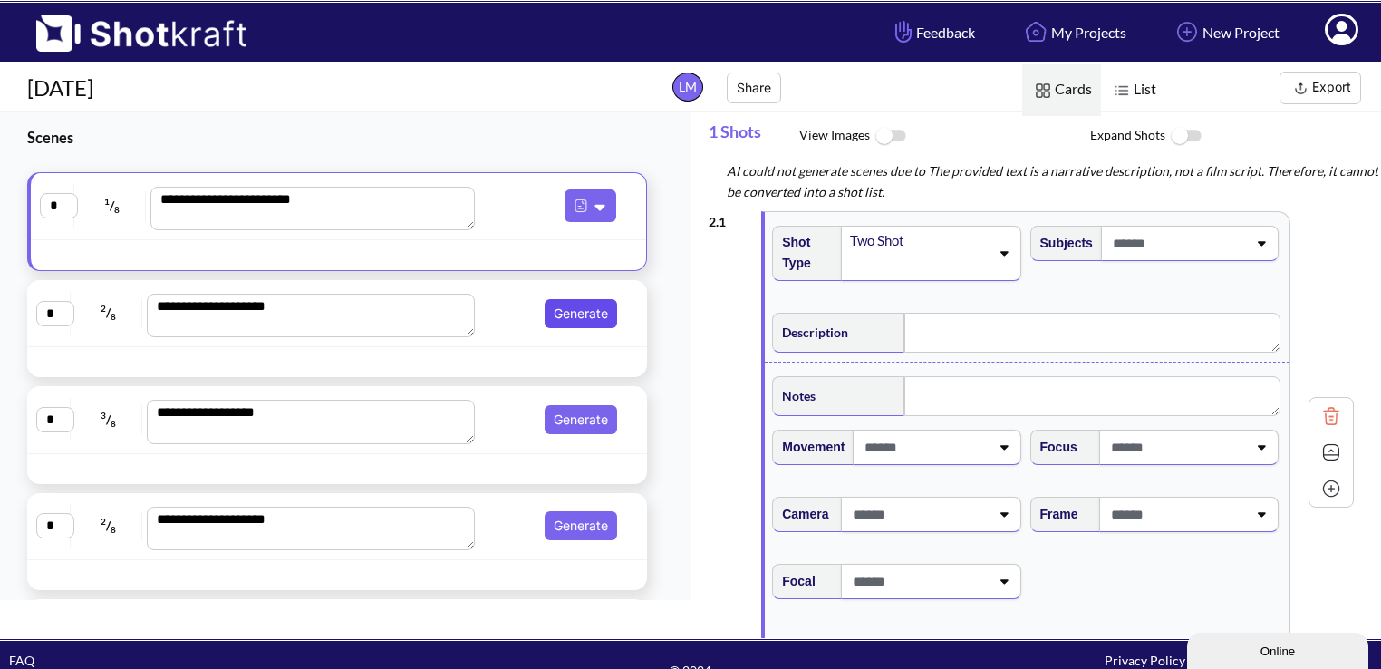
click at [573, 313] on button "Generate" at bounding box center [581, 313] width 72 height 29
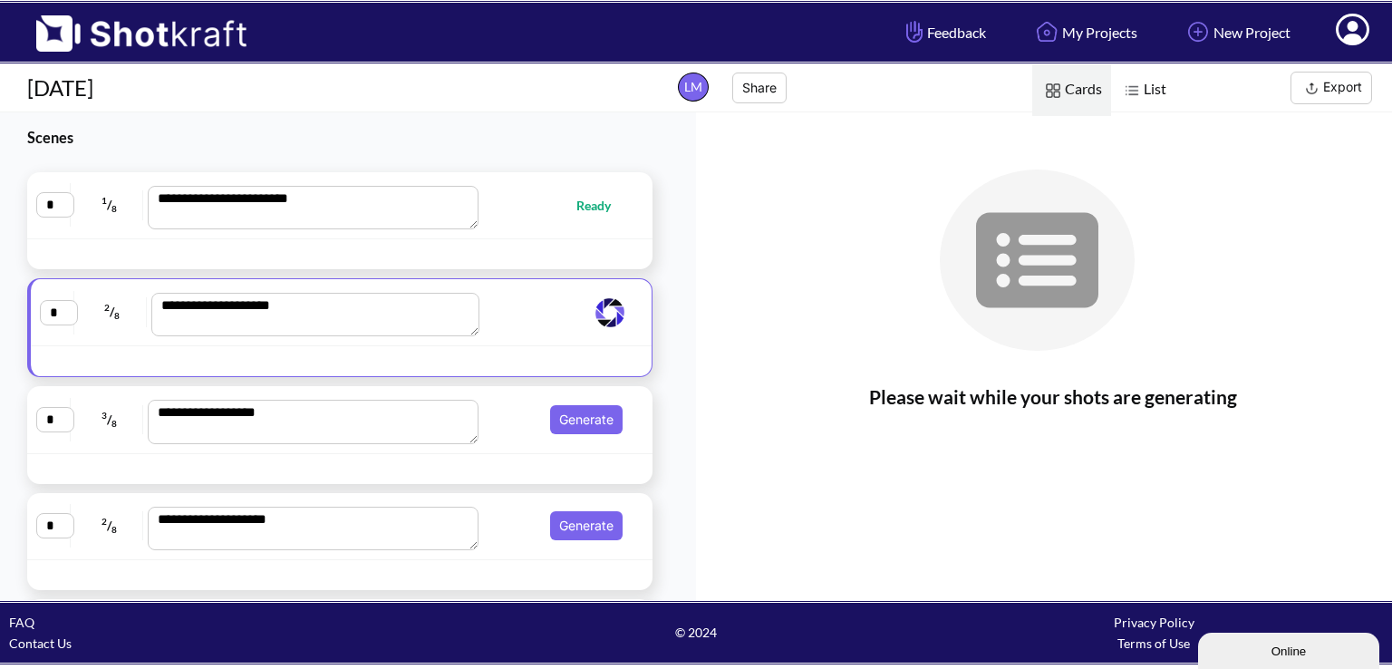
click at [543, 198] on span "Ready" at bounding box center [556, 205] width 145 height 21
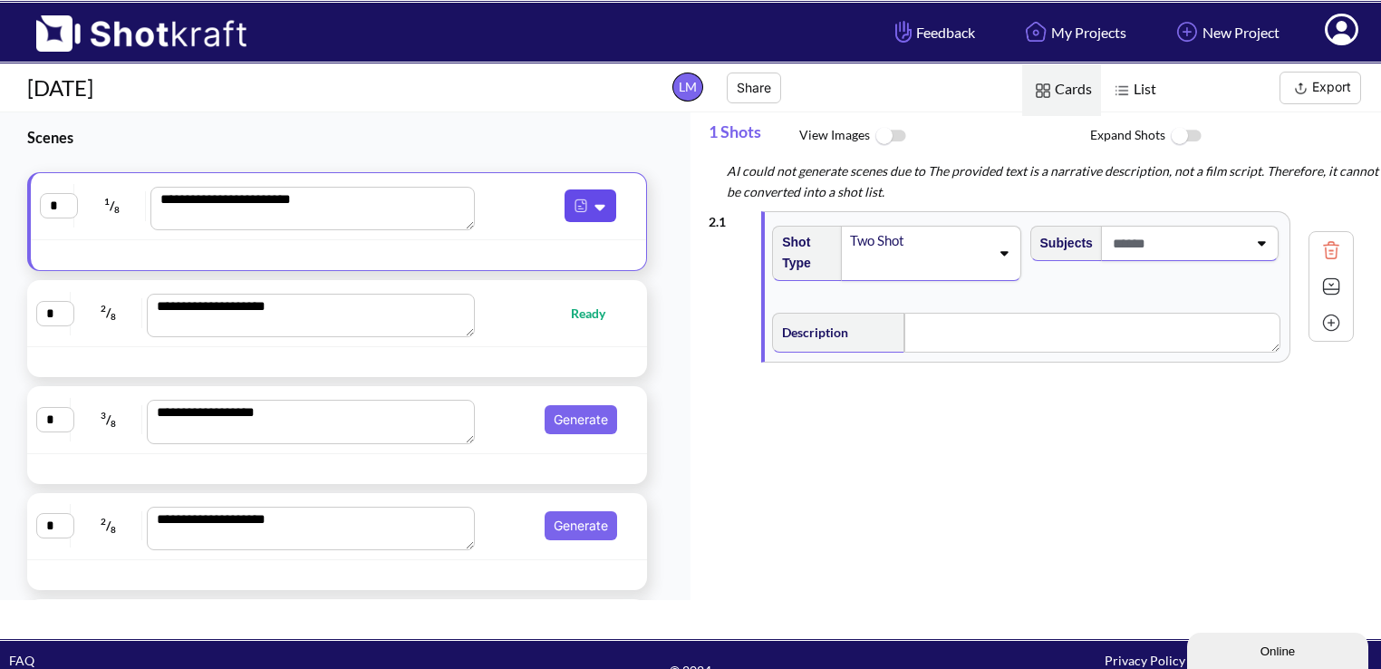
click at [571, 205] on img at bounding box center [581, 206] width 24 height 24
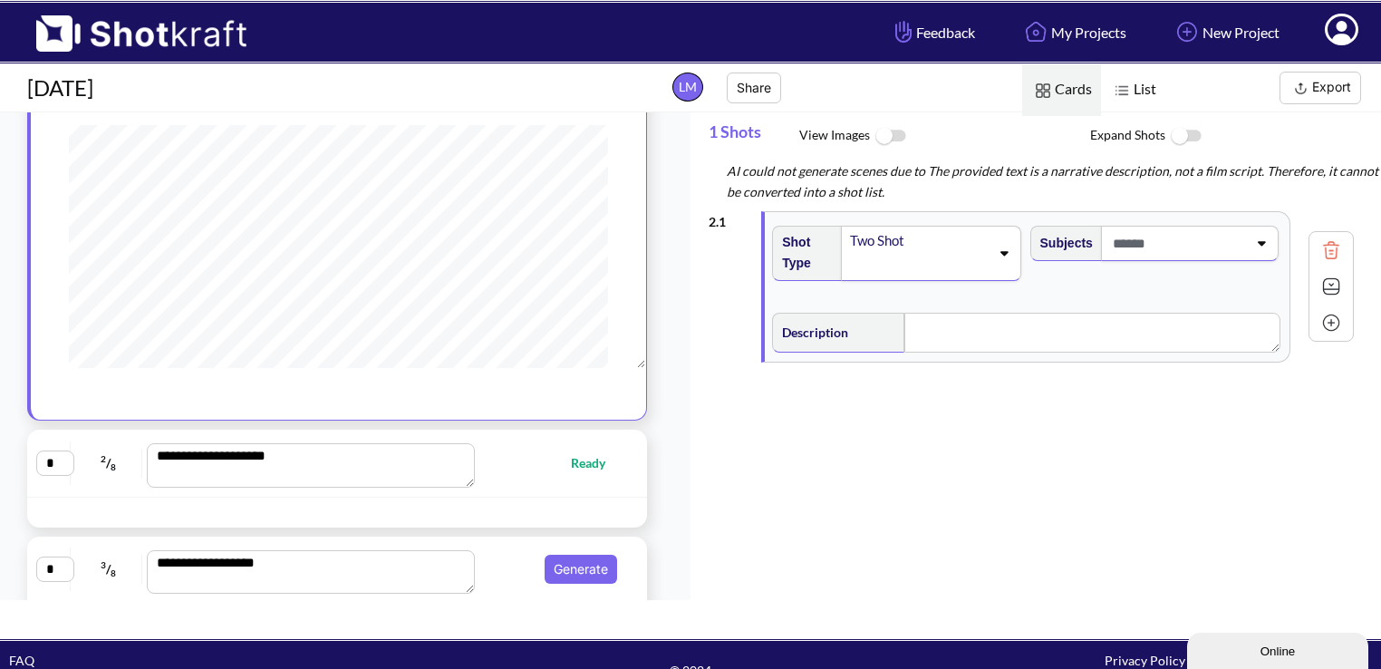
scroll to position [181, 0]
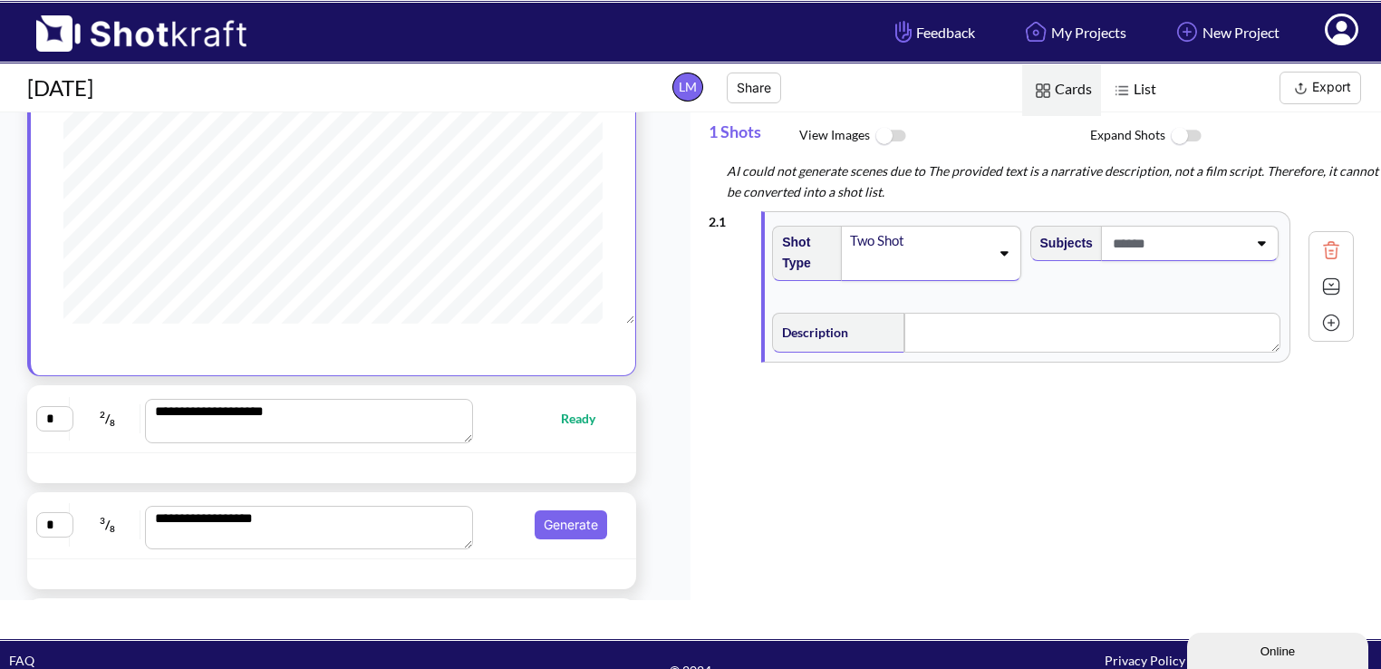
click at [583, 415] on span "Ready" at bounding box center [587, 418] width 53 height 21
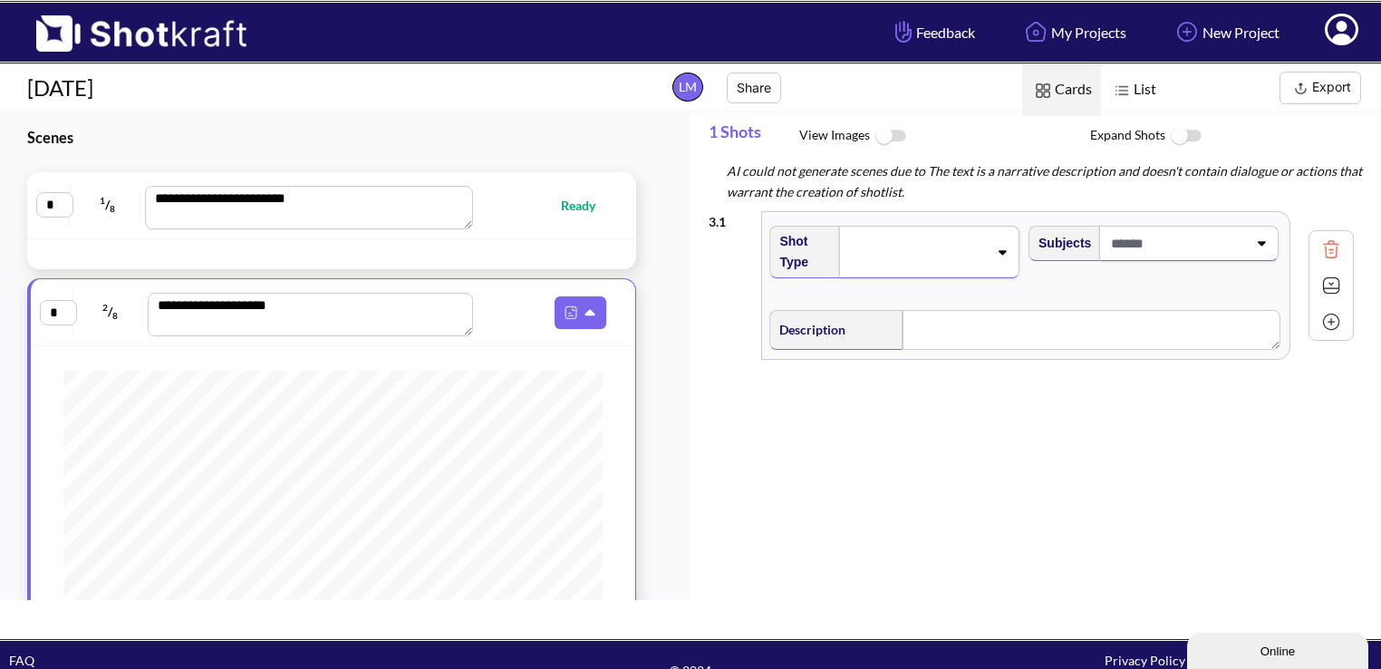
scroll to position [0, 0]
click at [580, 203] on span "Ready" at bounding box center [587, 205] width 53 height 21
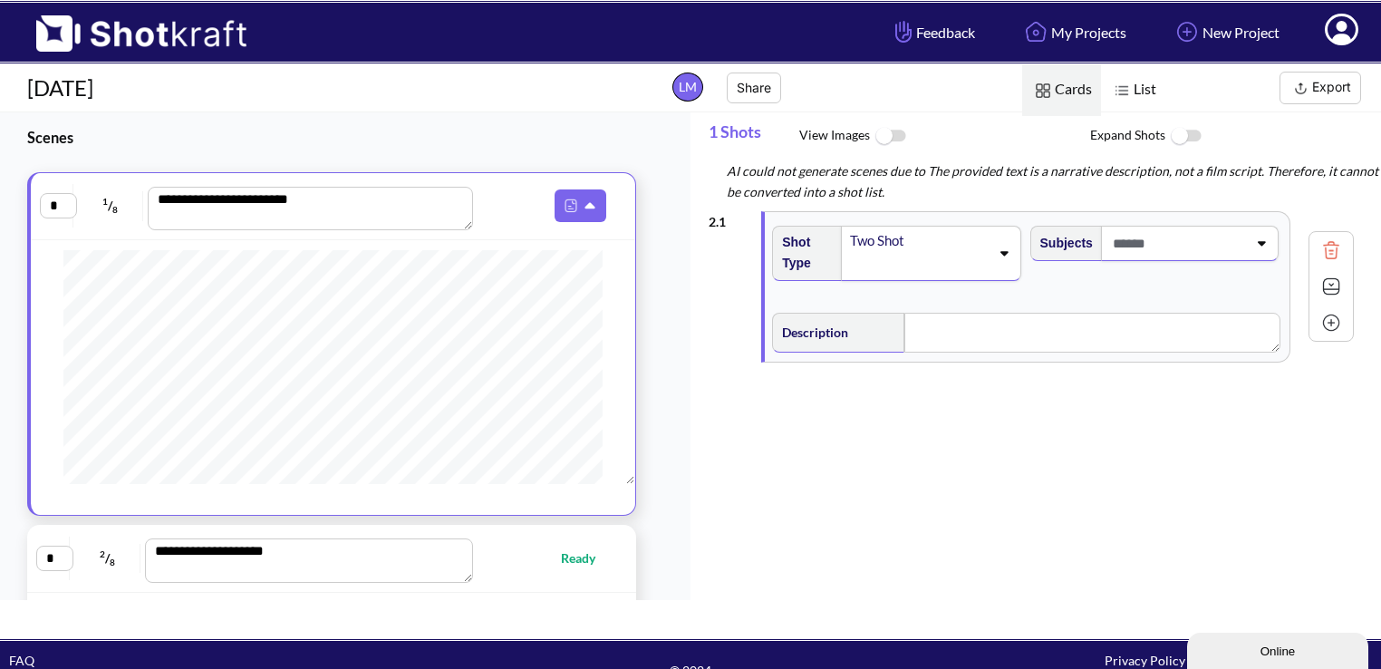
click at [1189, 134] on img at bounding box center [1185, 136] width 41 height 39
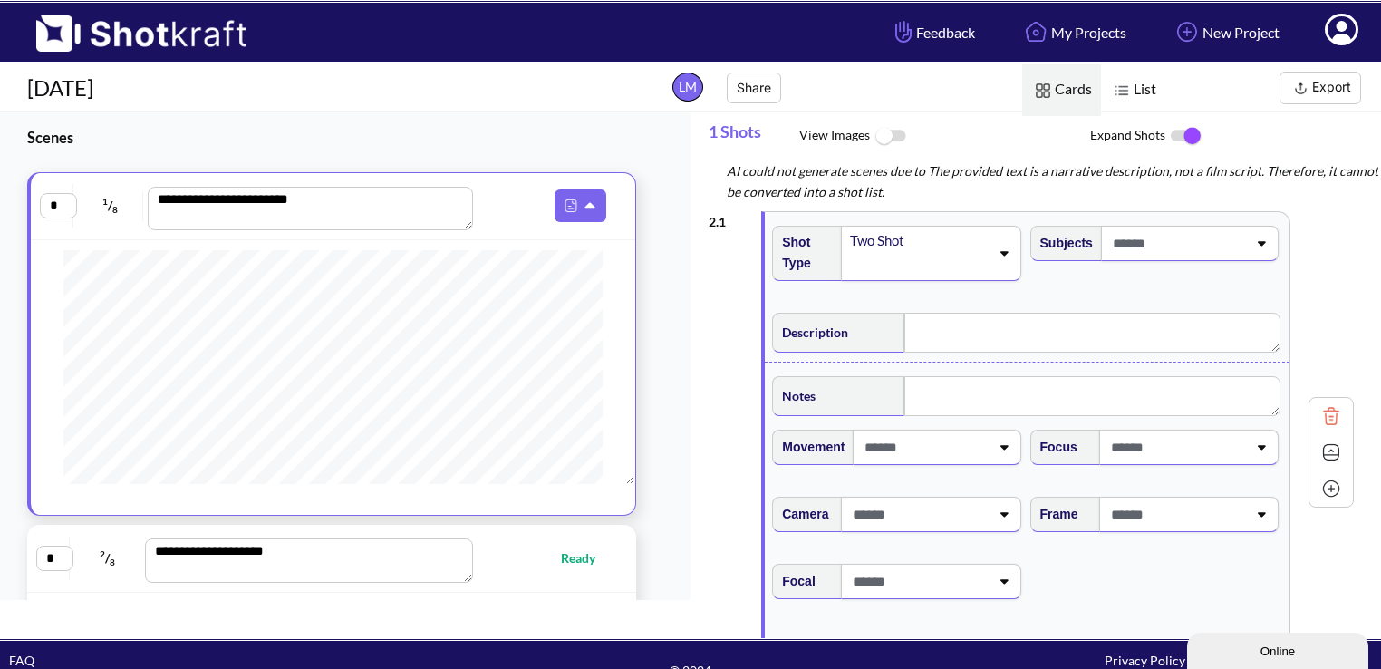
click at [1189, 134] on img at bounding box center [1185, 136] width 41 height 38
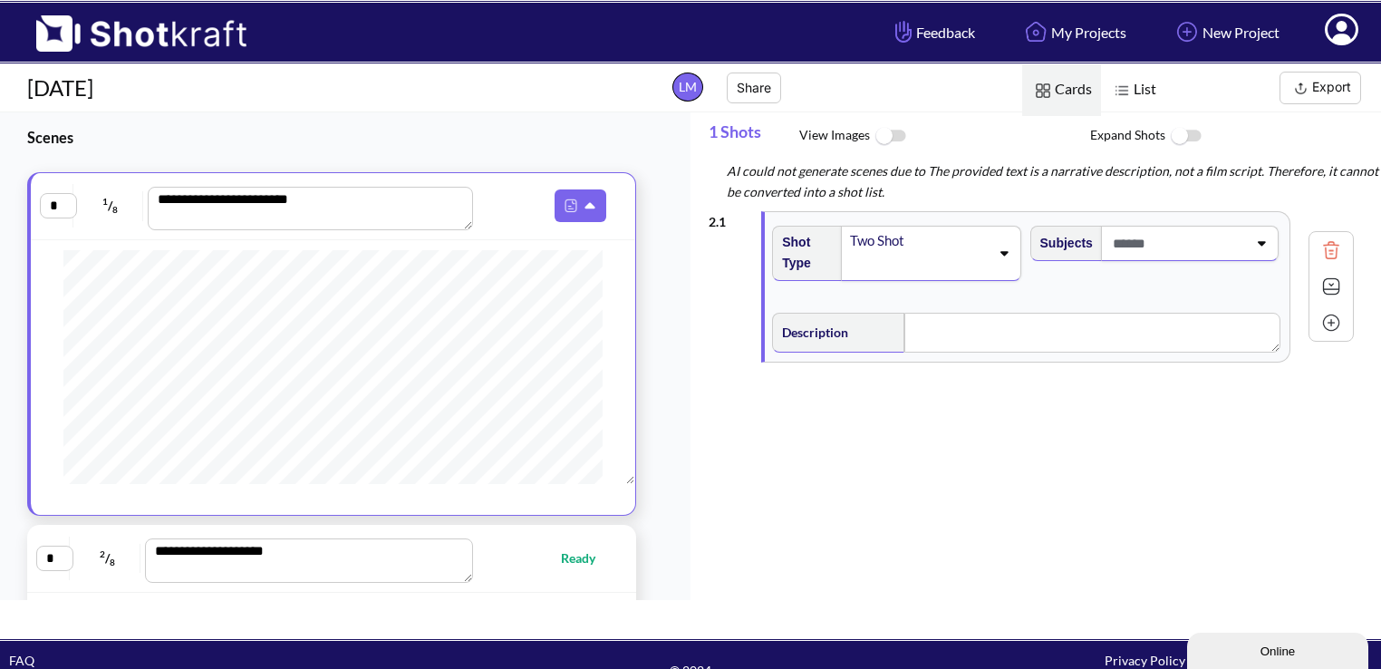
click at [876, 133] on img at bounding box center [890, 136] width 41 height 39
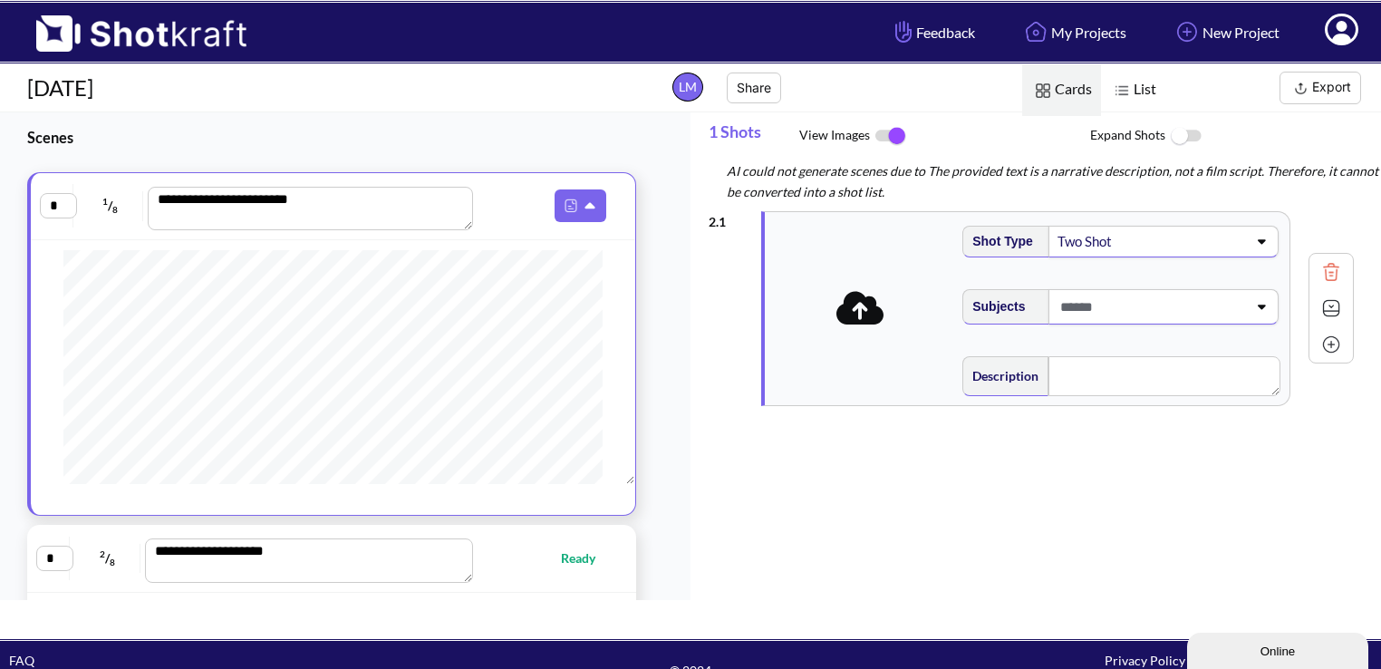
click at [898, 141] on img at bounding box center [890, 136] width 41 height 38
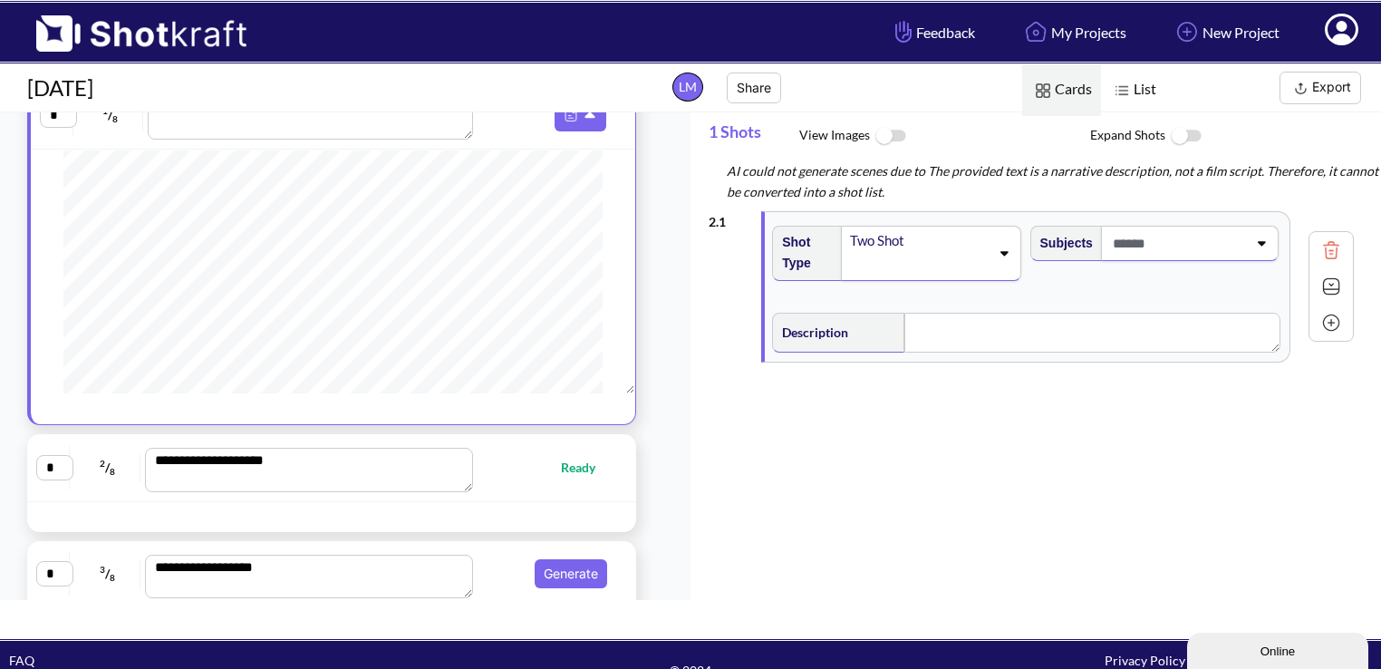
scroll to position [536, 0]
click at [570, 477] on span "Ready" at bounding box center [587, 467] width 53 height 21
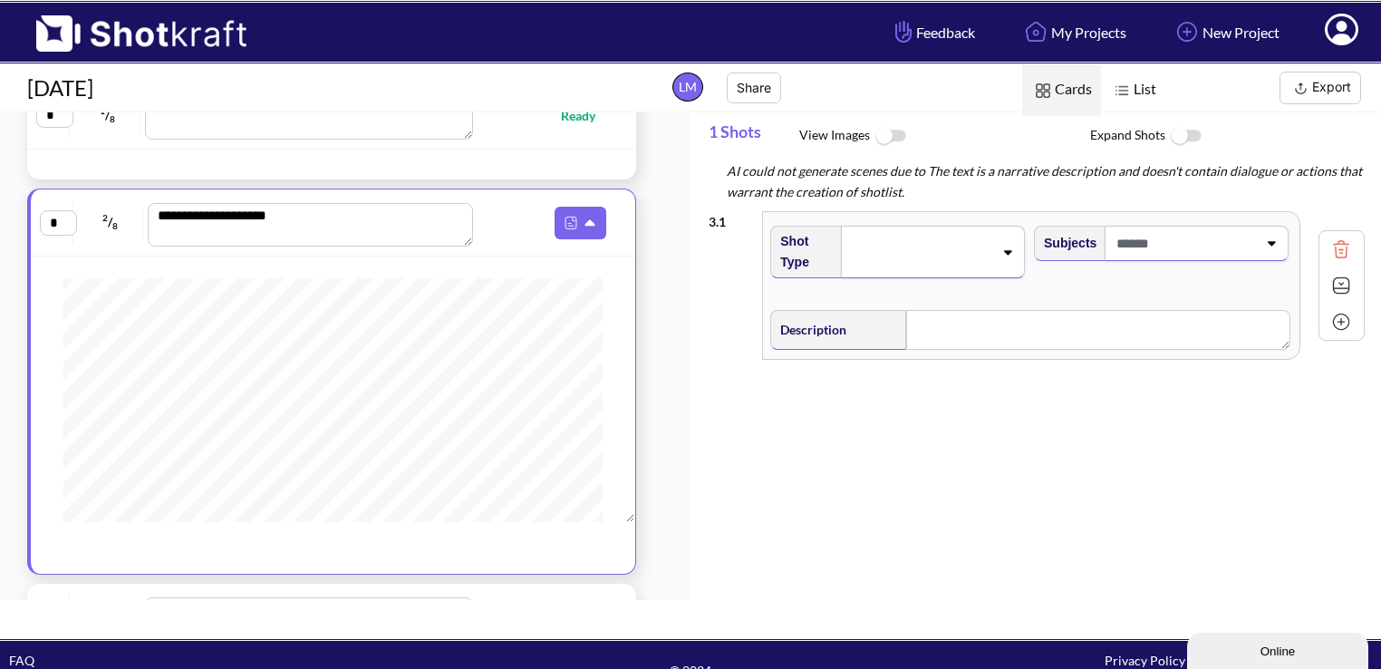
scroll to position [265, 0]
click at [666, 429] on div "**********" at bounding box center [345, 355] width 690 height 487
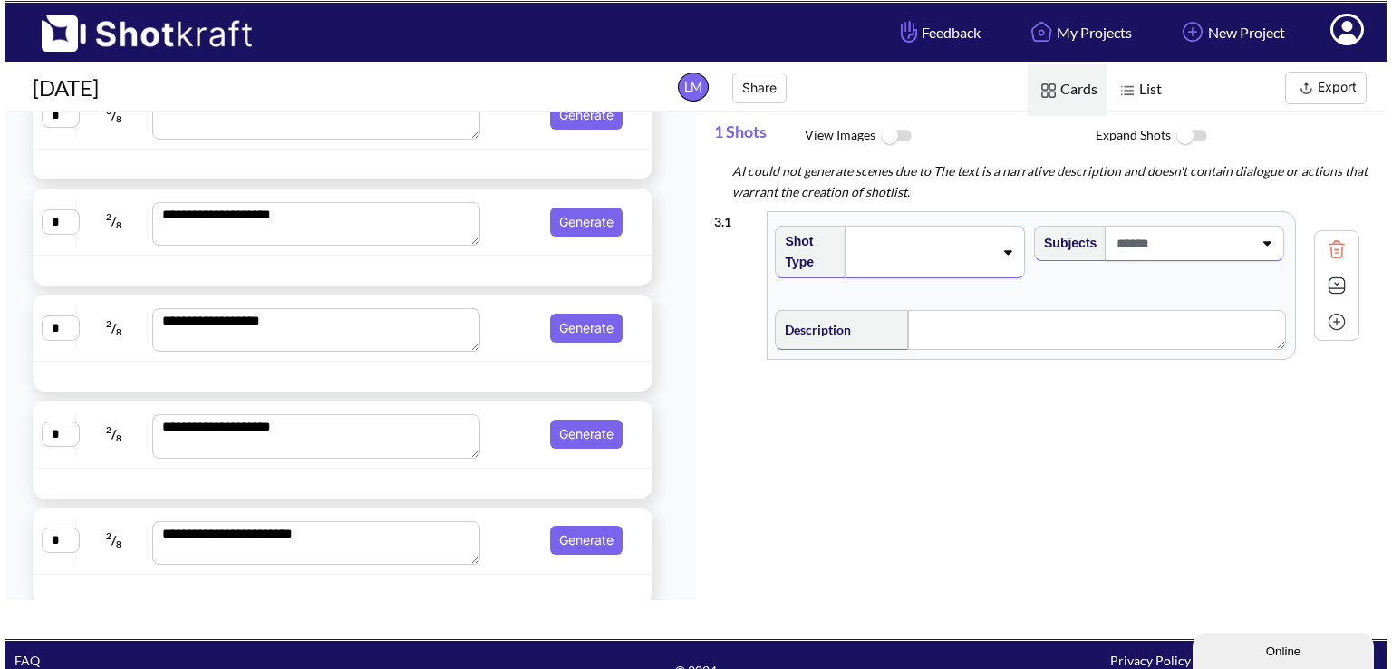
scroll to position [603, 0]
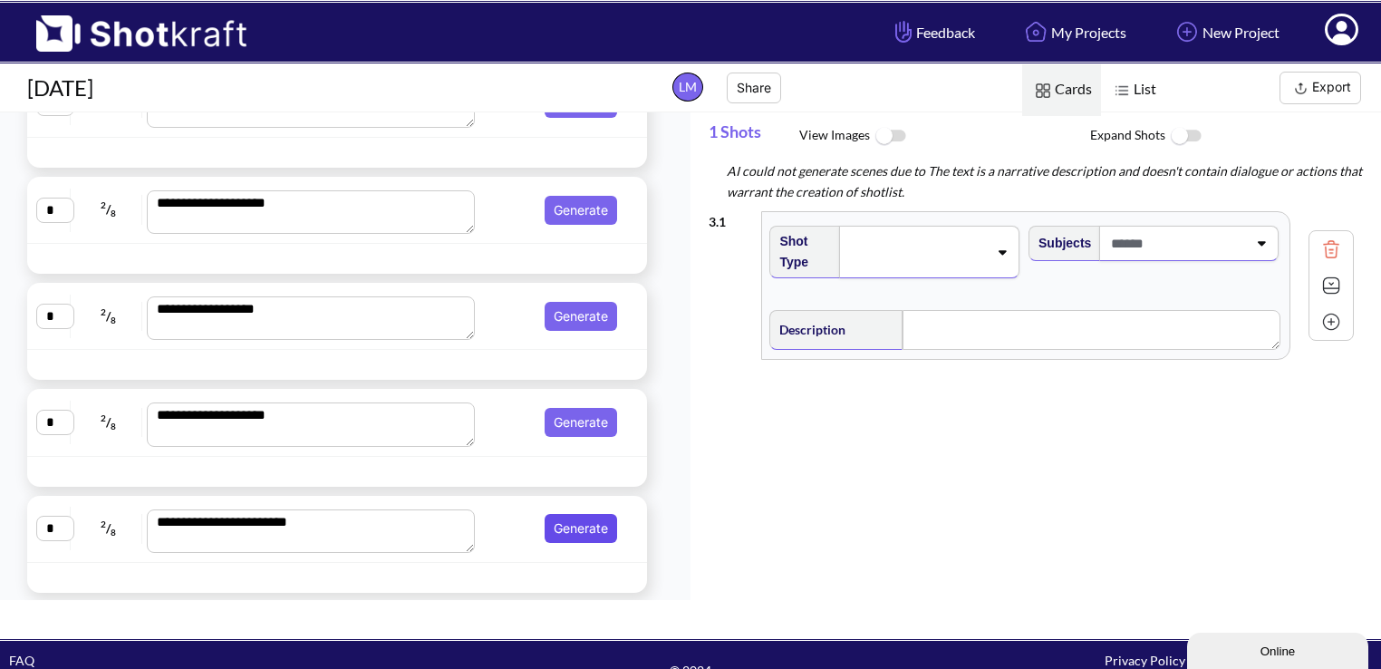
click at [593, 529] on button "Generate" at bounding box center [581, 528] width 72 height 29
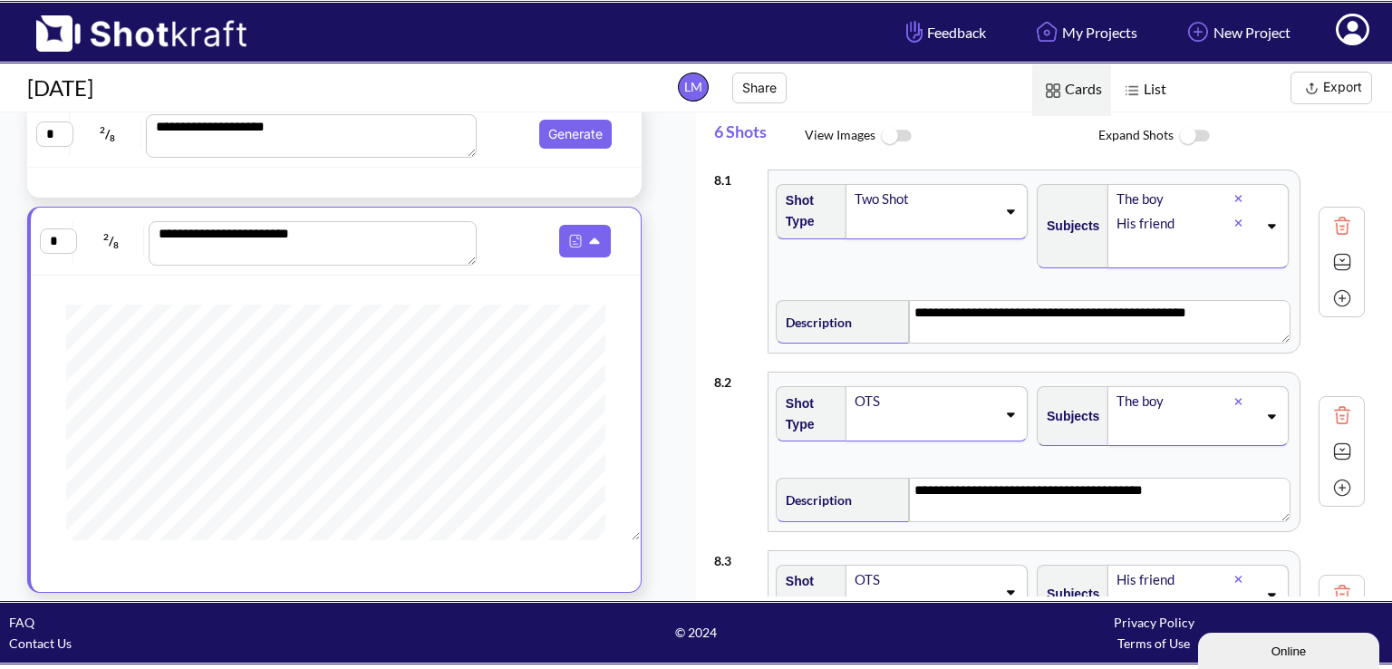
scroll to position [0, 0]
click at [911, 404] on div "OTS" at bounding box center [927, 401] width 147 height 24
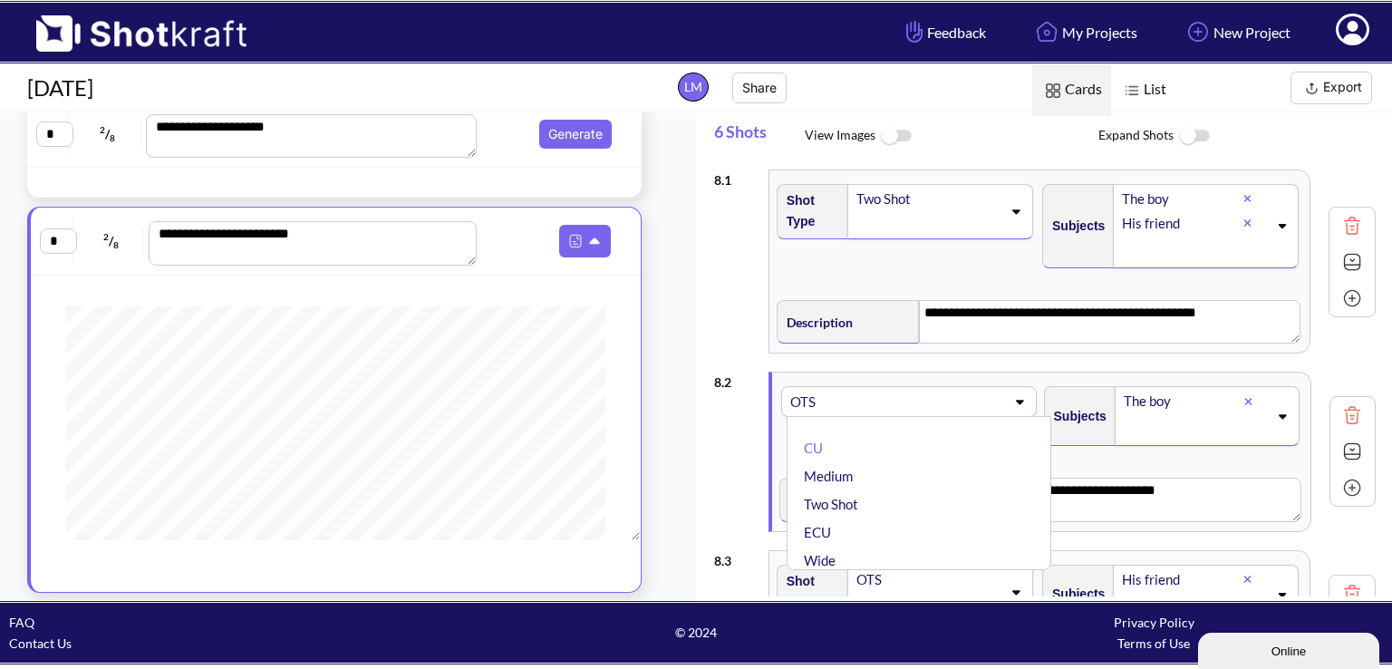
click at [911, 404] on span at bounding box center [948, 401] width 113 height 25
